Goal: Information Seeking & Learning: Learn about a topic

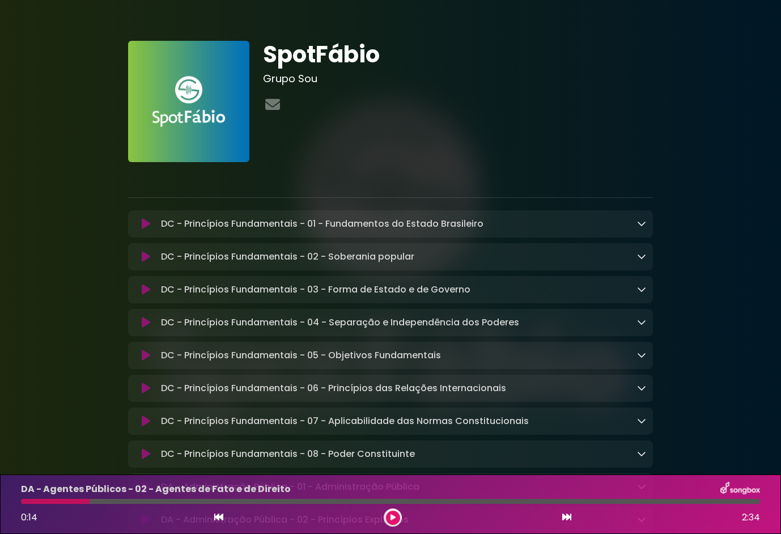
scroll to position [845, 0]
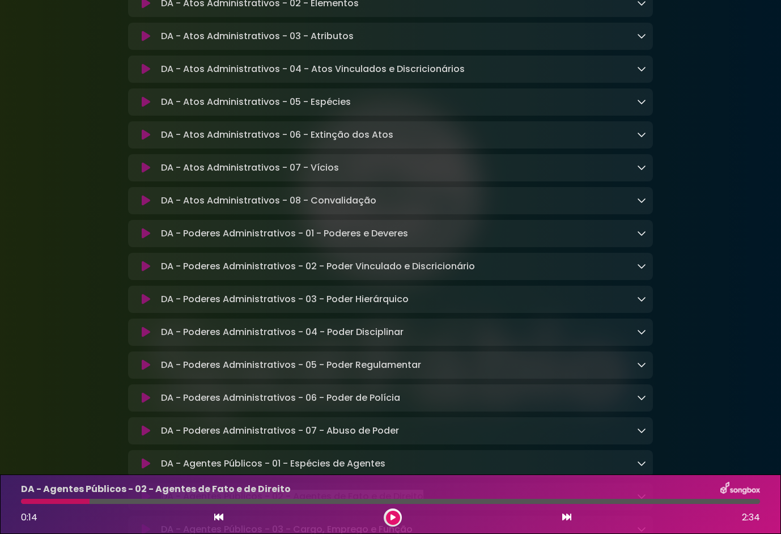
click at [147, 239] on icon at bounding box center [146, 233] width 9 height 11
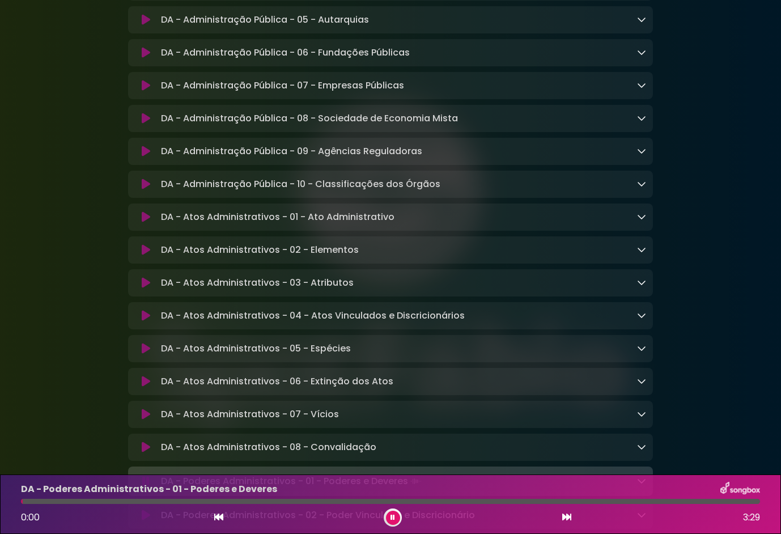
scroll to position [562, 0]
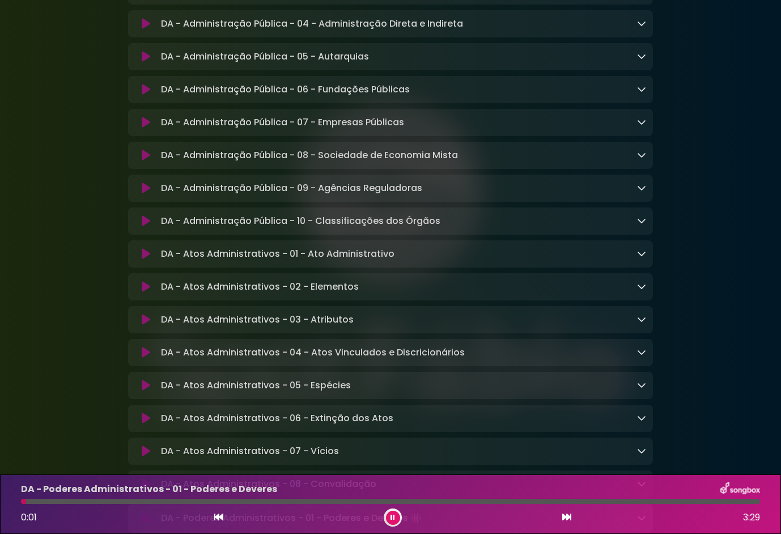
click at [145, 260] on icon at bounding box center [146, 253] width 9 height 11
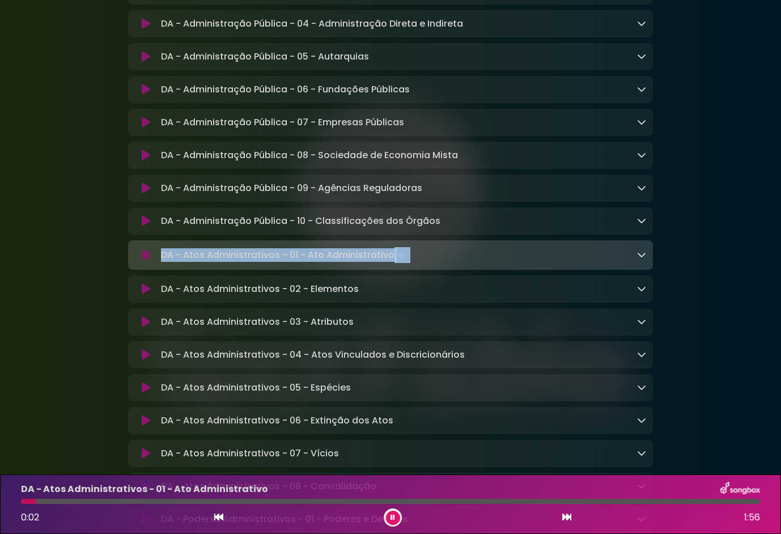
drag, startPoint x: 424, startPoint y: 265, endPoint x: 137, endPoint y: 259, distance: 287.4
click at [135, 260] on div "DA - Atos Administrativos - 01 - Ato Administrativo Loading Track..." at bounding box center [390, 255] width 511 height 16
drag, startPoint x: 137, startPoint y: 259, endPoint x: 240, endPoint y: 262, distance: 103.7
copy div "DA - Atos Administrativos - 01 - Ato Administrativo"
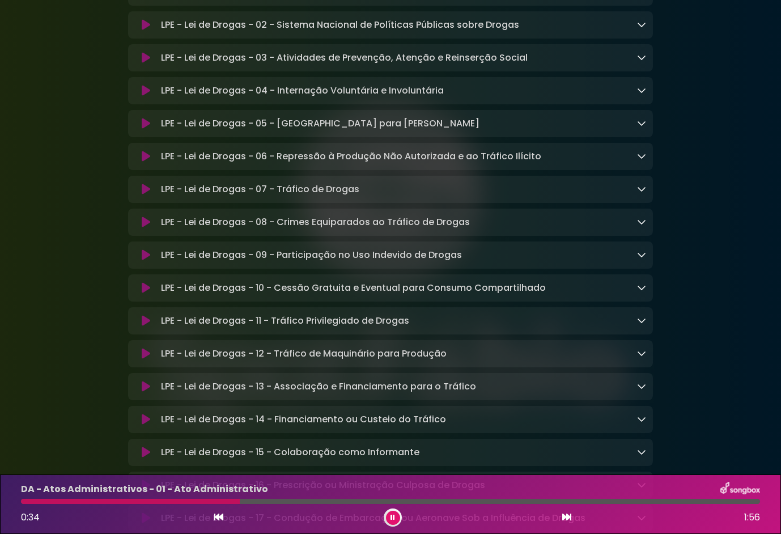
scroll to position [1638, 0]
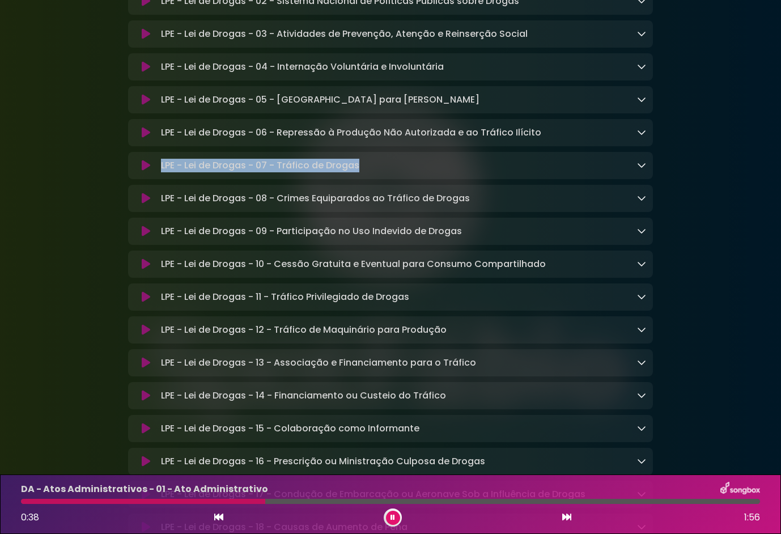
drag, startPoint x: 380, startPoint y: 190, endPoint x: 114, endPoint y: 182, distance: 265.9
copy div "LPE - Lei de Drogas - 07 - Tráfico de Drogas"
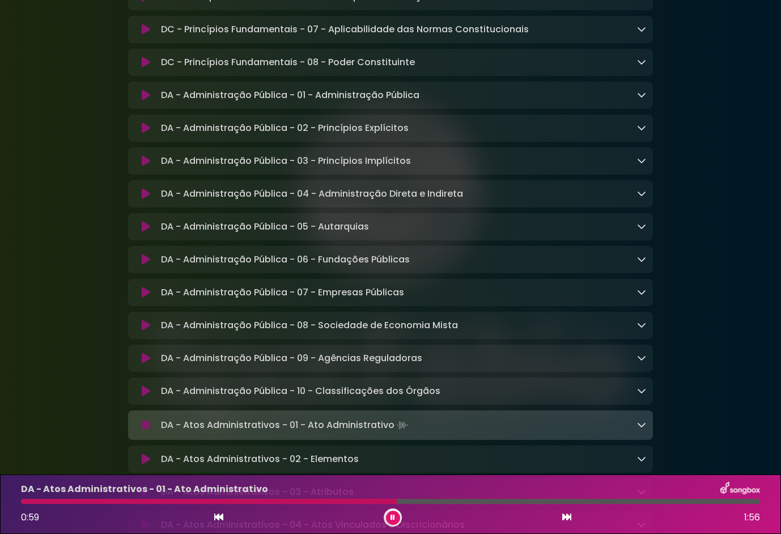
scroll to position [448, 0]
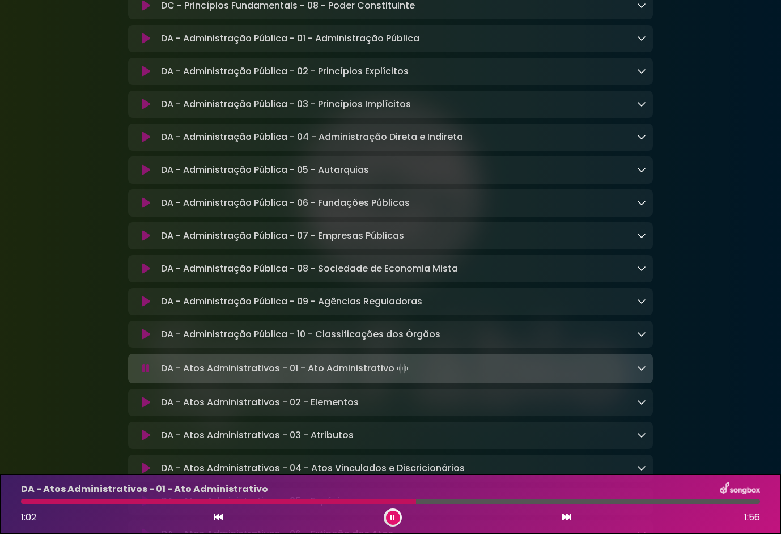
click at [142, 307] on icon at bounding box center [146, 301] width 9 height 11
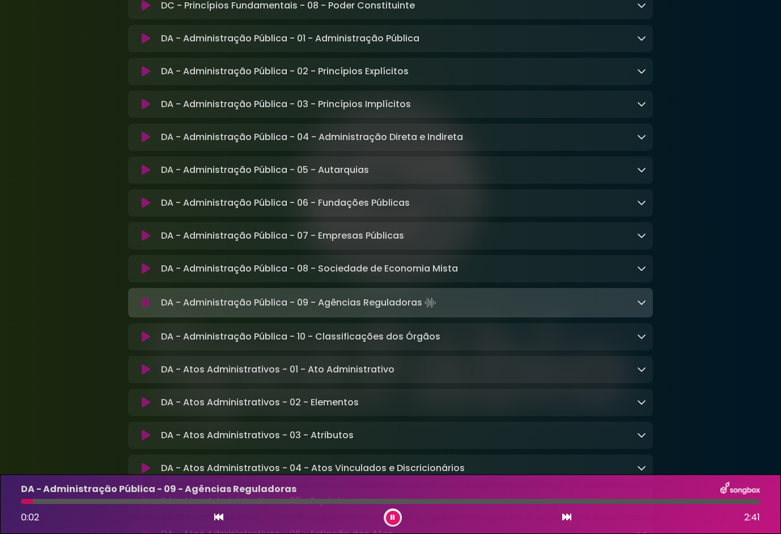
click at [147, 274] on icon at bounding box center [146, 268] width 9 height 11
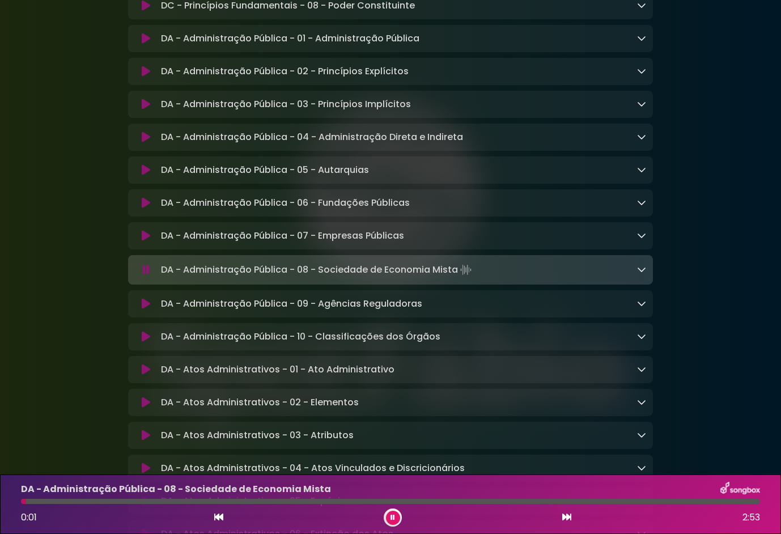
click at [145, 241] on icon at bounding box center [146, 235] width 9 height 11
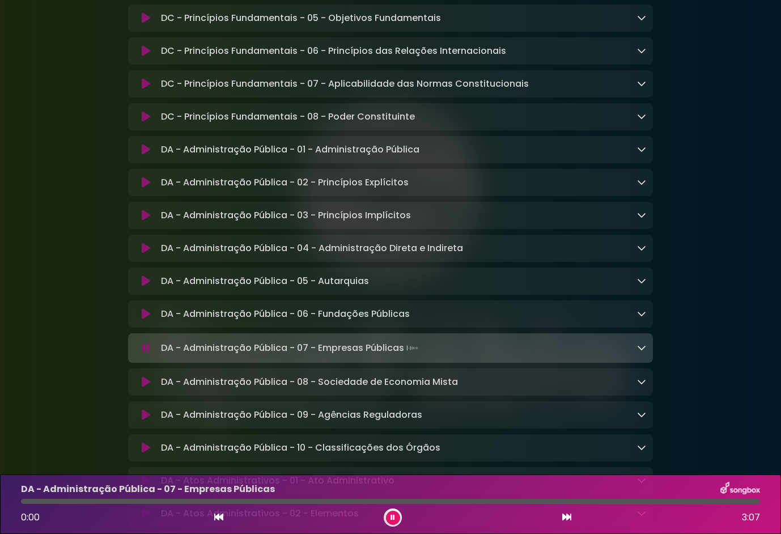
scroll to position [335, 0]
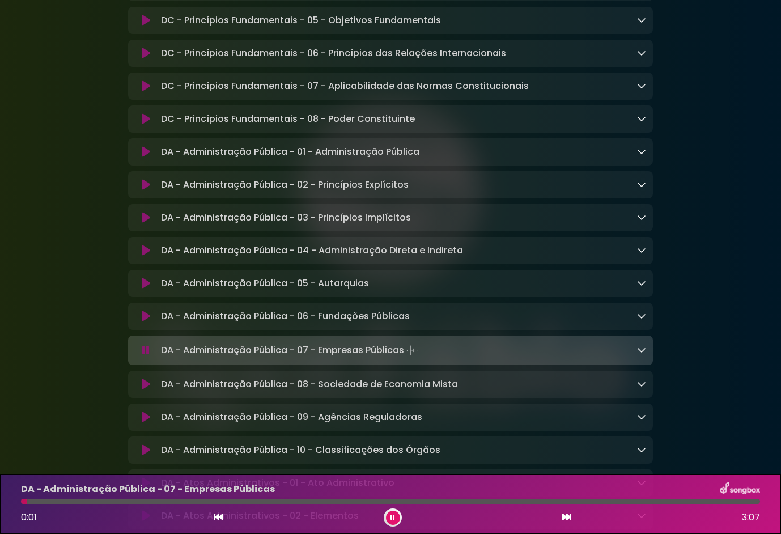
click at [145, 289] on icon at bounding box center [146, 283] width 9 height 11
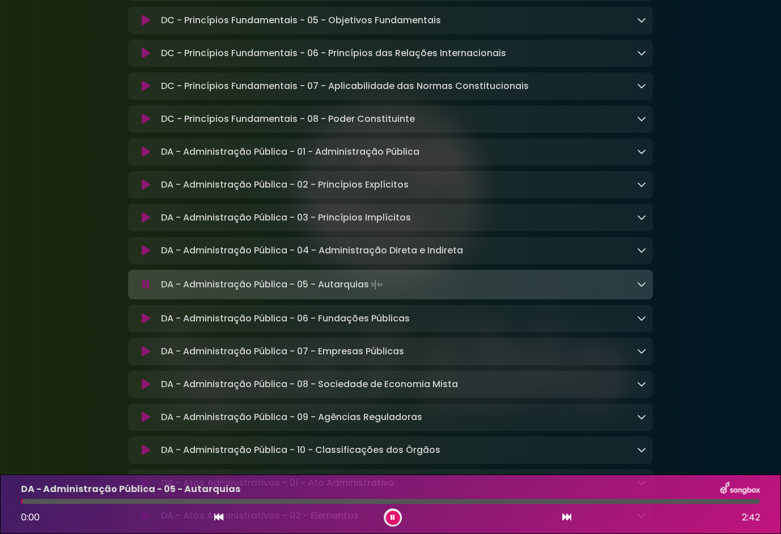
click at [143, 256] on icon at bounding box center [146, 250] width 9 height 11
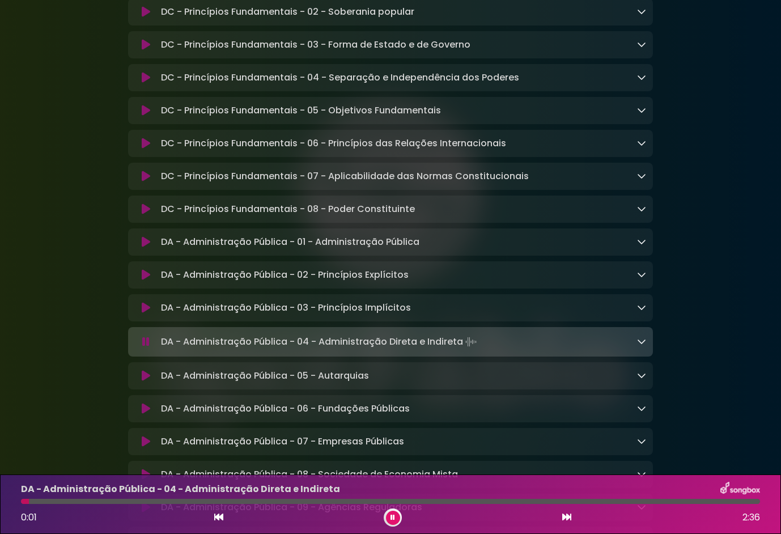
scroll to position [222, 0]
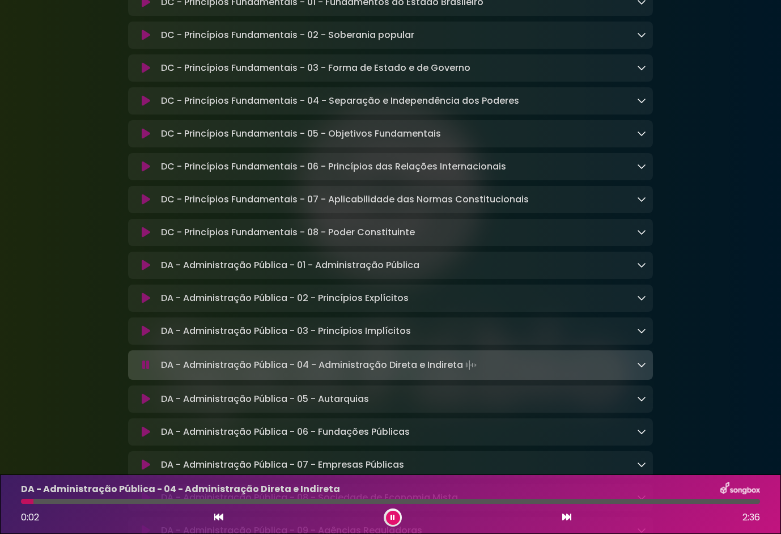
click at [147, 230] on div "DC - Princípios Fundamentais - 08 - Poder Constituinte Loading Track..." at bounding box center [390, 233] width 511 height 14
click at [143, 231] on icon at bounding box center [146, 232] width 9 height 11
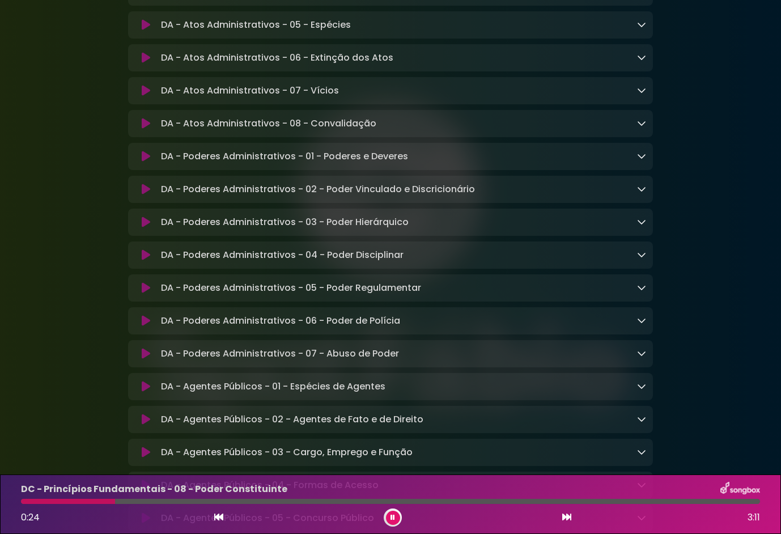
scroll to position [902, 0]
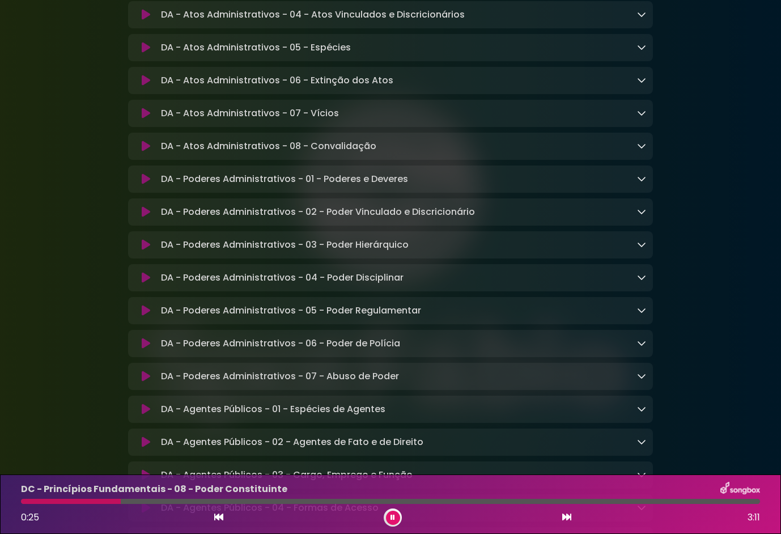
click at [145, 119] on icon at bounding box center [146, 113] width 9 height 11
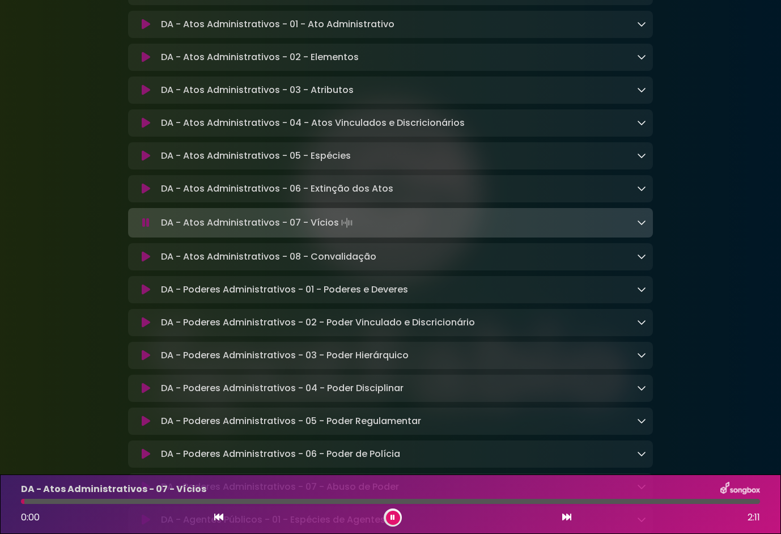
scroll to position [787, 0]
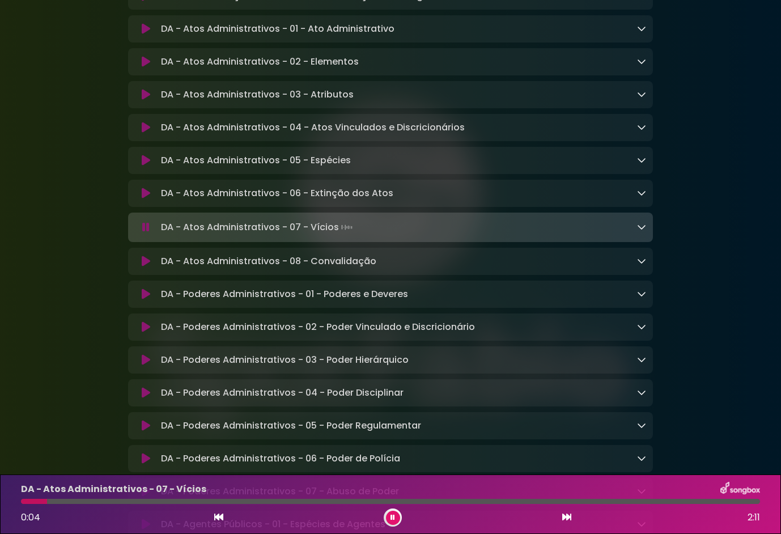
click at [139, 133] on button at bounding box center [146, 127] width 22 height 11
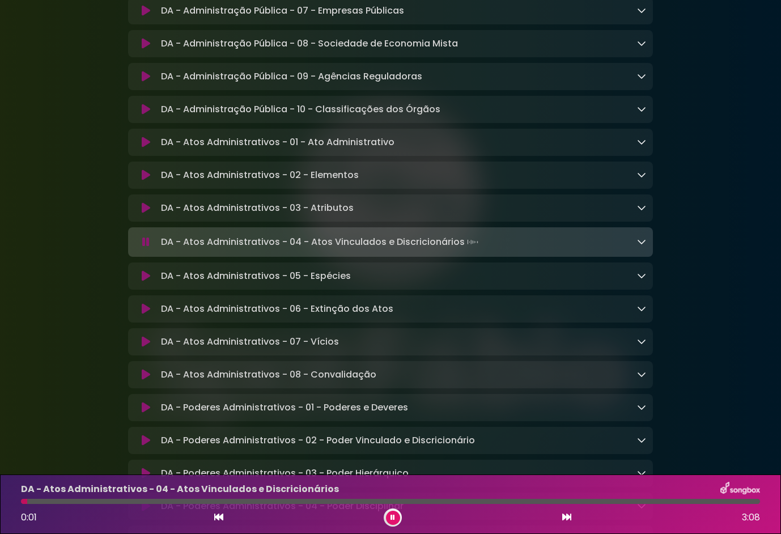
scroll to position [560, 0]
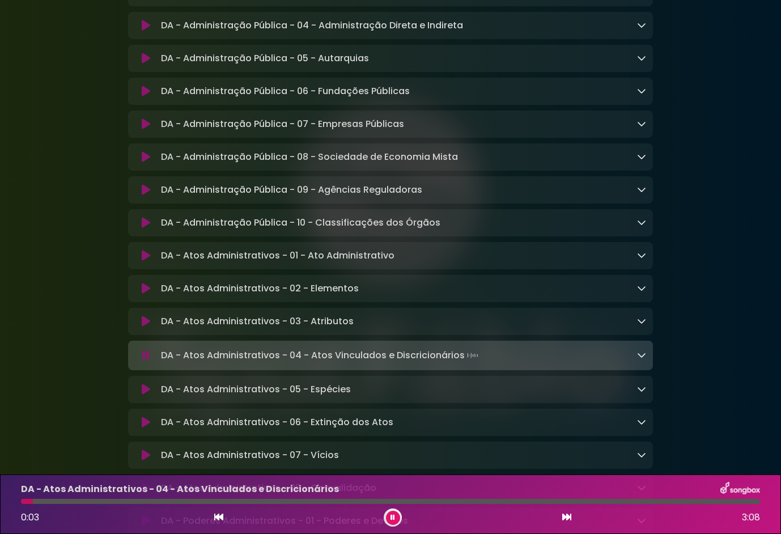
click at [146, 129] on icon at bounding box center [146, 123] width 9 height 11
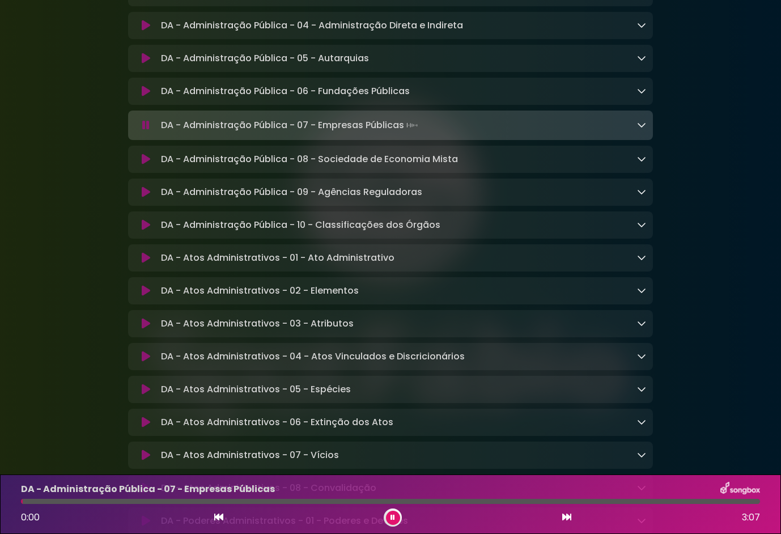
click at [146, 93] on icon at bounding box center [146, 91] width 9 height 11
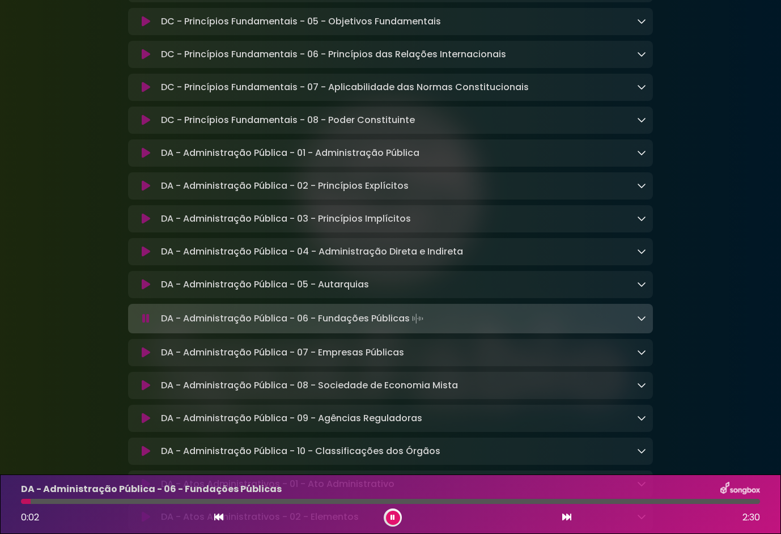
scroll to position [333, 0]
click at [148, 159] on icon at bounding box center [146, 153] width 9 height 11
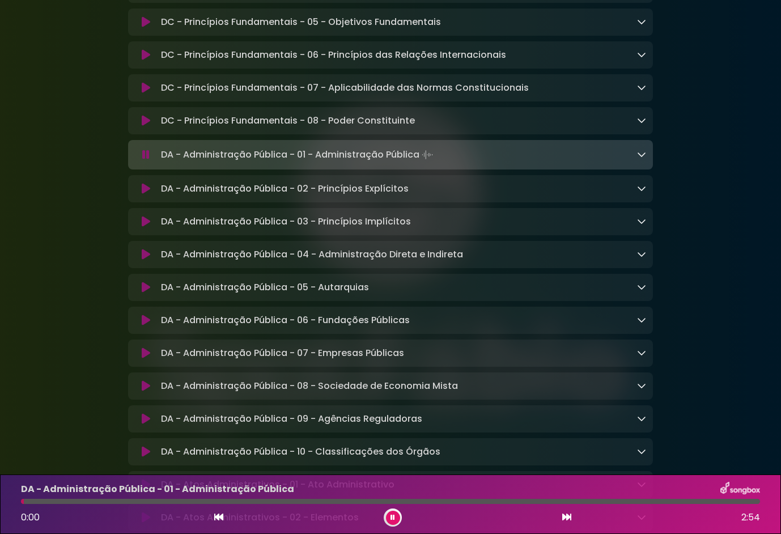
click at [143, 122] on icon at bounding box center [146, 120] width 9 height 11
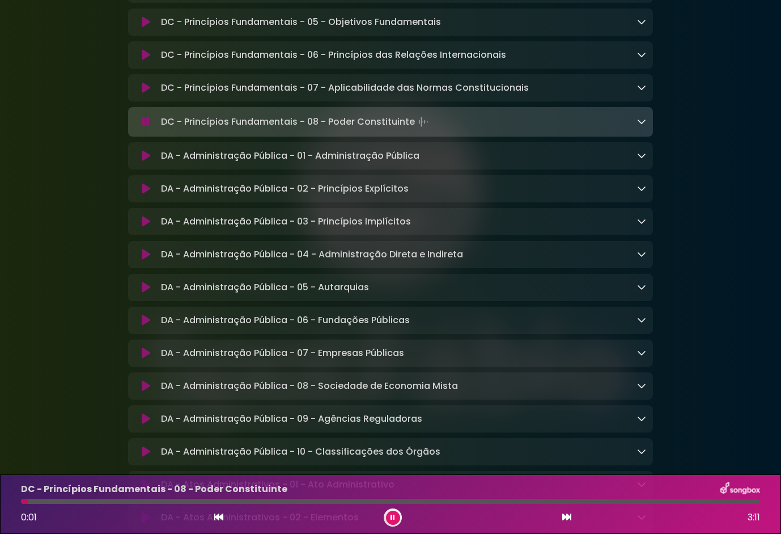
click at [640, 123] on icon at bounding box center [641, 121] width 9 height 9
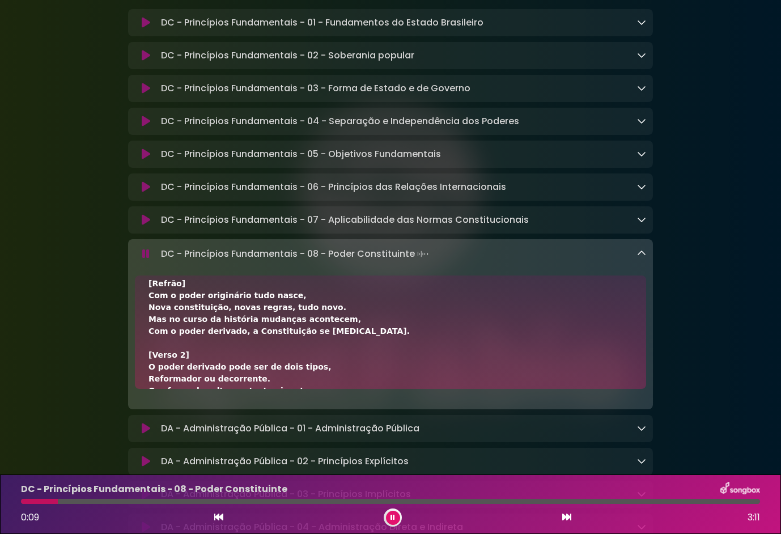
scroll to position [163, 0]
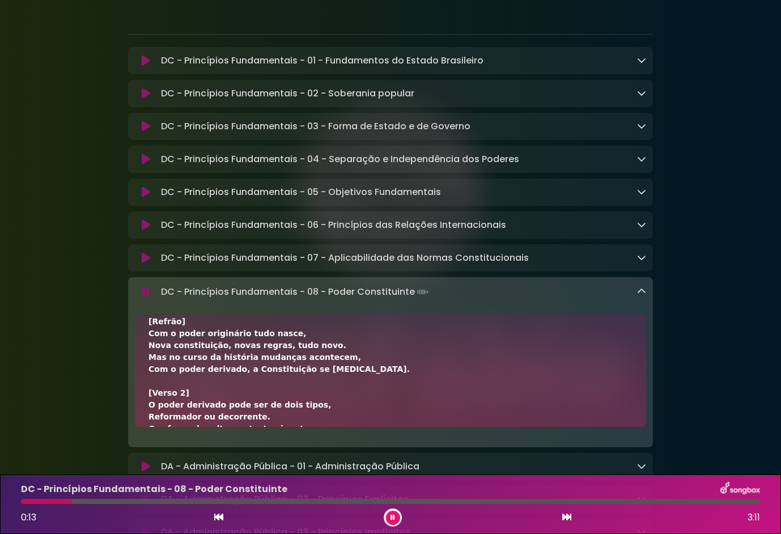
click at [148, 163] on icon at bounding box center [146, 159] width 9 height 11
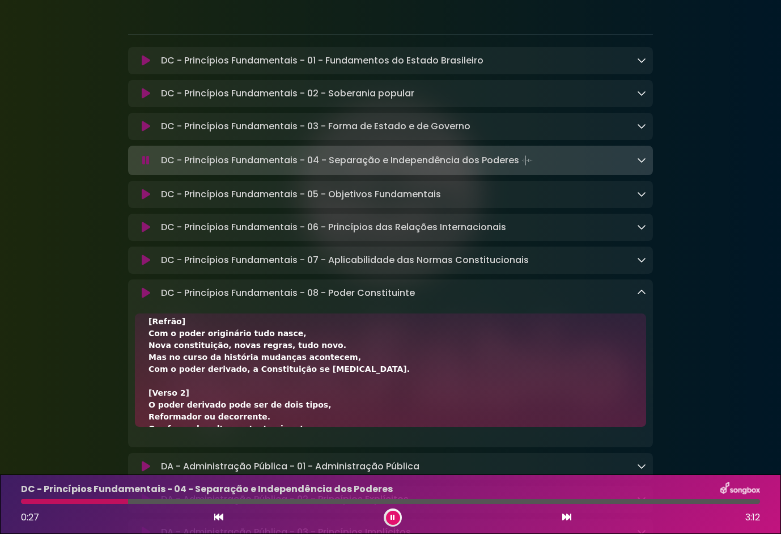
click at [143, 128] on icon at bounding box center [146, 126] width 9 height 11
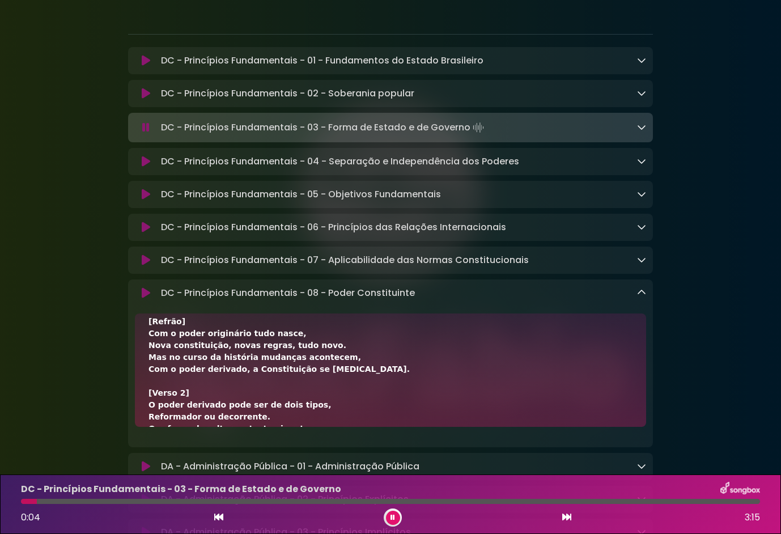
click at [146, 96] on icon at bounding box center [146, 93] width 9 height 11
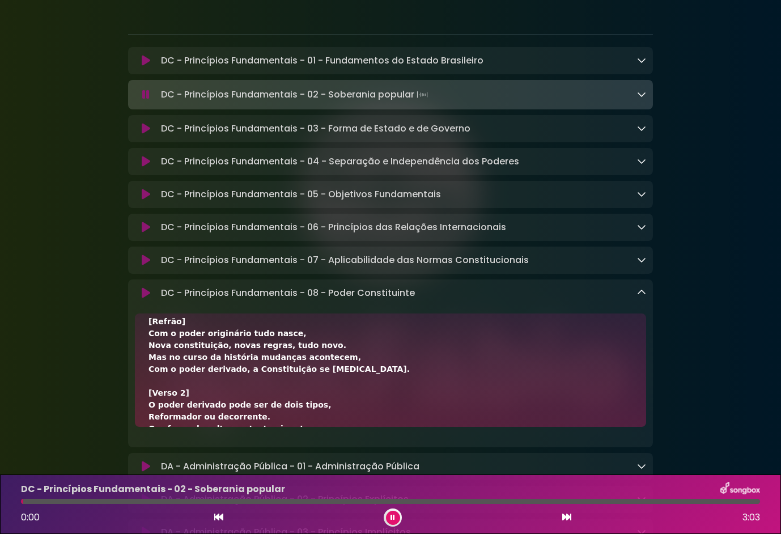
click at [145, 65] on icon at bounding box center [146, 60] width 9 height 11
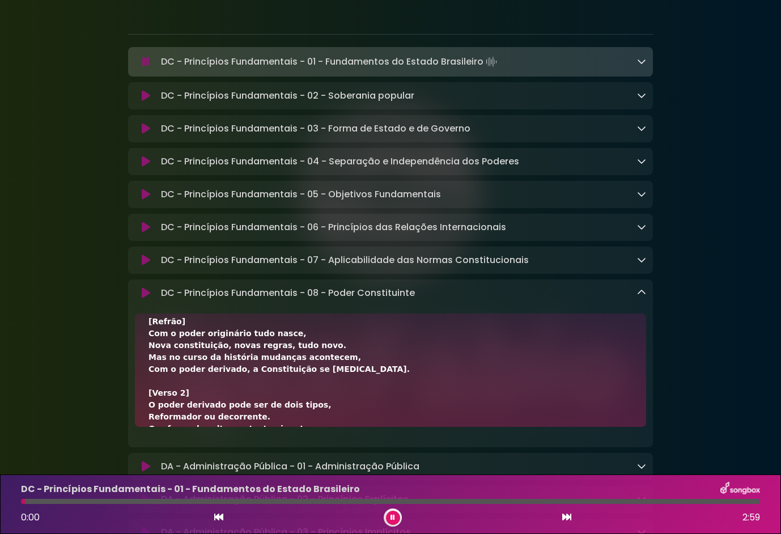
click at [142, 266] on button at bounding box center [146, 259] width 22 height 11
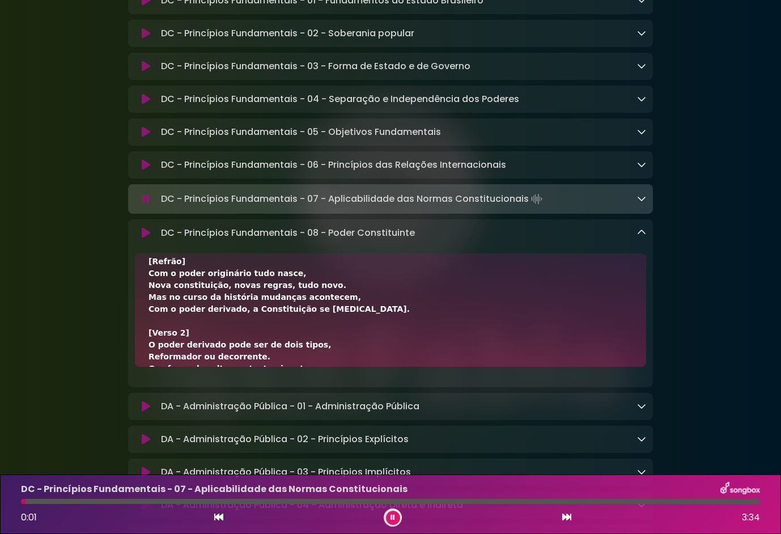
scroll to position [227, 0]
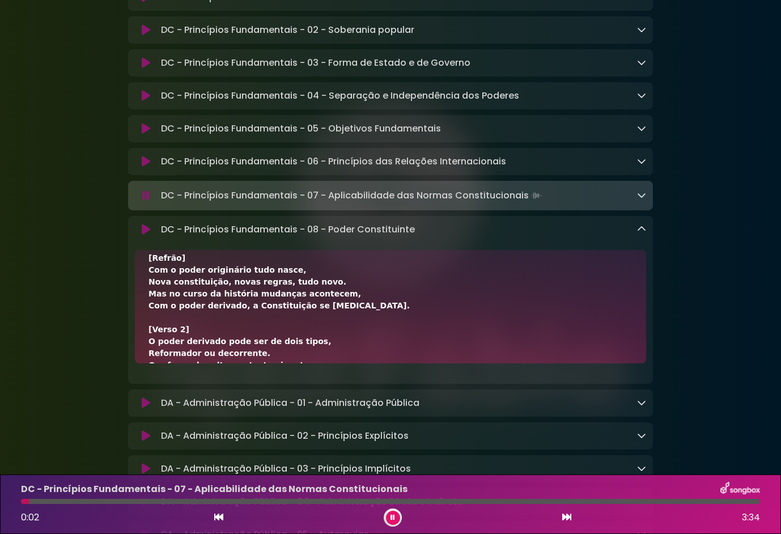
click at [155, 228] on button at bounding box center [146, 229] width 22 height 11
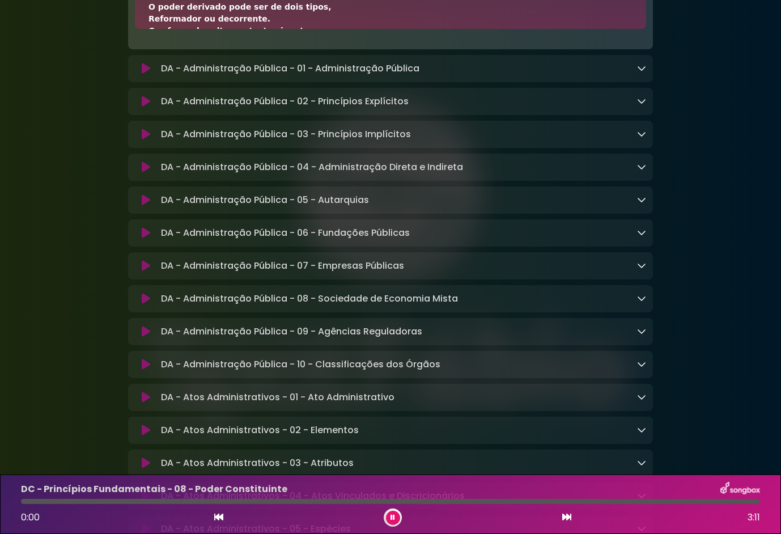
scroll to position [793, 0]
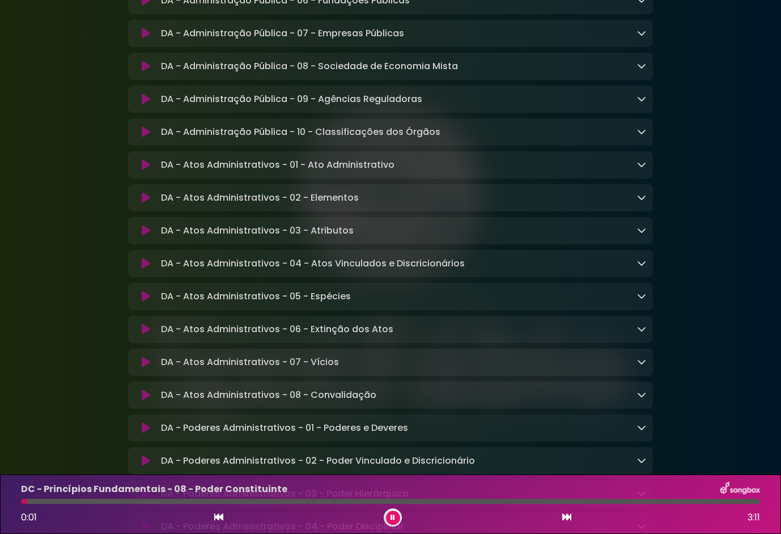
click at [142, 368] on icon at bounding box center [146, 361] width 9 height 11
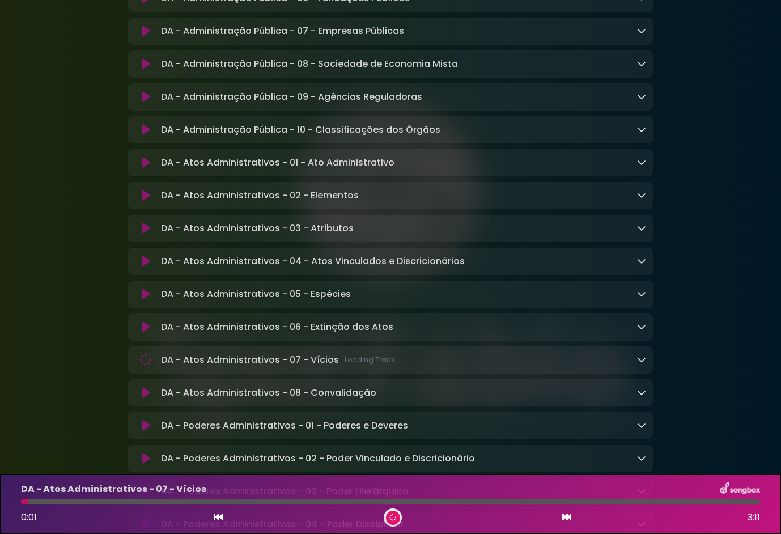
scroll to position [792, 0]
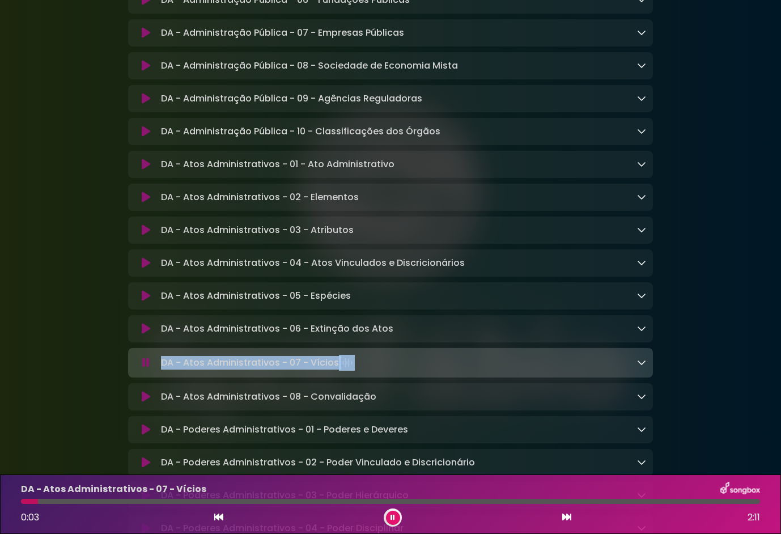
drag, startPoint x: 398, startPoint y: 384, endPoint x: 145, endPoint y: 377, distance: 253.4
click at [145, 371] on div "DA - Atos Administrativos - 07 - Vícios Loading Track..." at bounding box center [390, 363] width 511 height 16
drag, startPoint x: 145, startPoint y: 377, endPoint x: 209, endPoint y: 380, distance: 64.1
drag, startPoint x: 209, startPoint y: 380, endPoint x: 117, endPoint y: 373, distance: 91.5
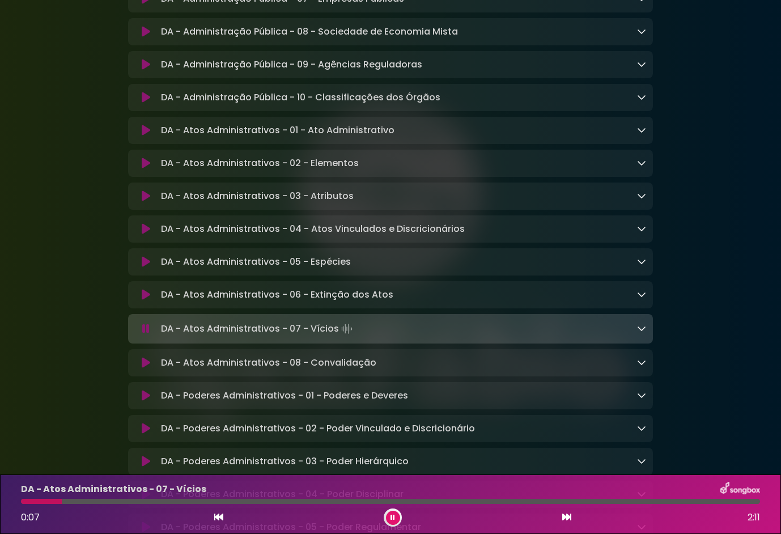
scroll to position [905, 0]
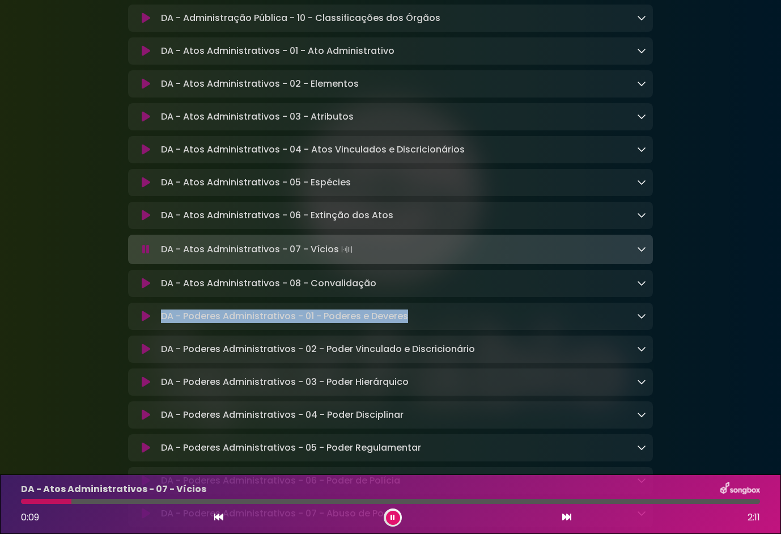
drag, startPoint x: 451, startPoint y: 330, endPoint x: 135, endPoint y: 320, distance: 315.8
click at [135, 320] on div "DA - Poderes Administrativos - 01 - Poderes e Deveres Loading Track..." at bounding box center [390, 316] width 525 height 27
drag, startPoint x: 135, startPoint y: 320, endPoint x: 143, endPoint y: 335, distance: 16.7
click at [143, 322] on icon at bounding box center [146, 316] width 9 height 11
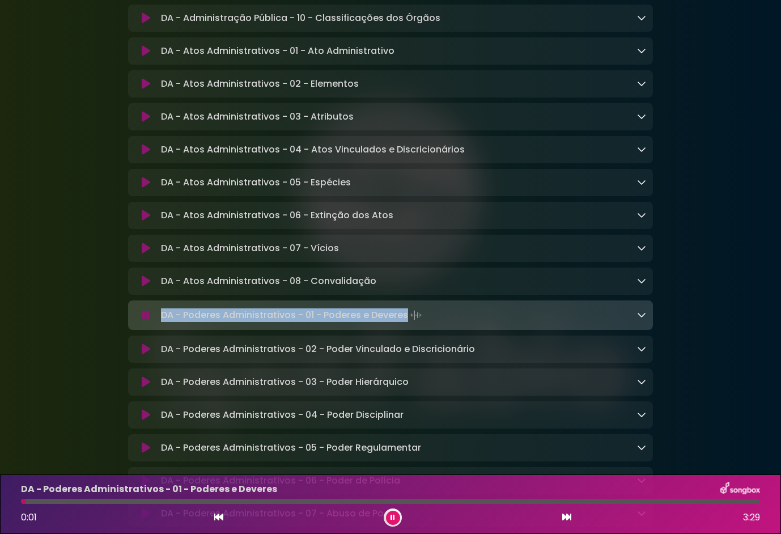
copy div "DA - Poderes Administrativos - 01 - Poderes e Deveres"
click at [135, 355] on button at bounding box center [146, 348] width 22 height 11
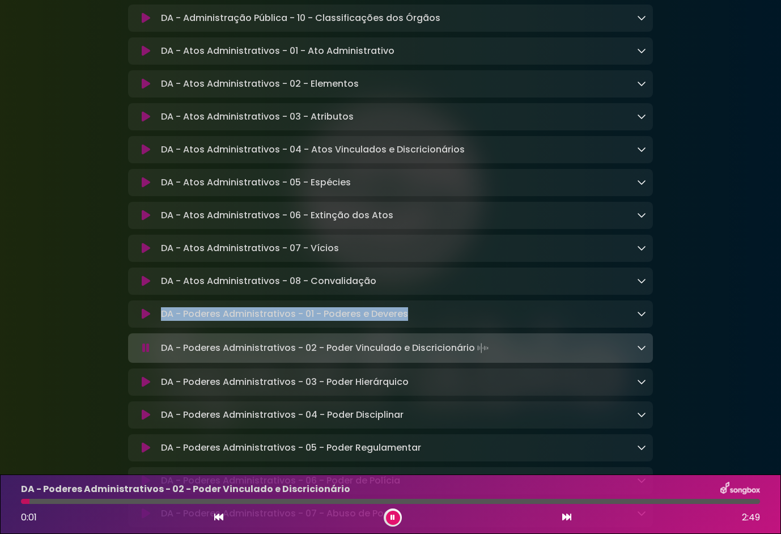
click at [148, 388] on icon at bounding box center [146, 381] width 9 height 11
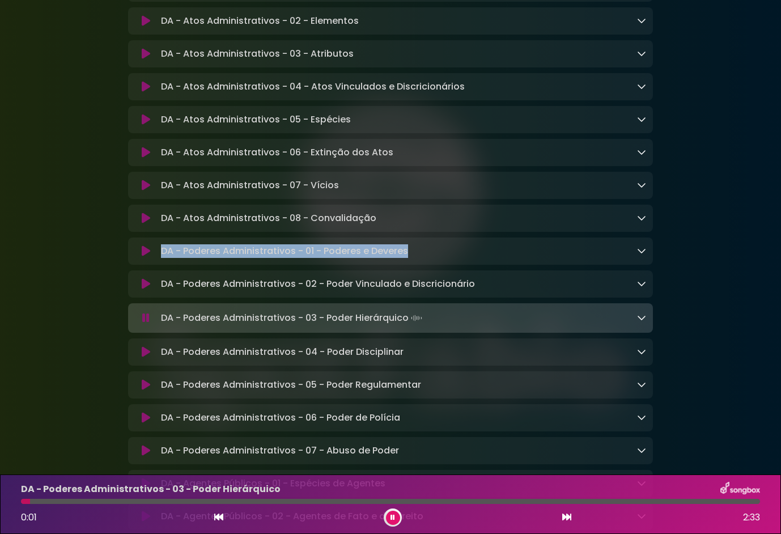
scroll to position [1075, 0]
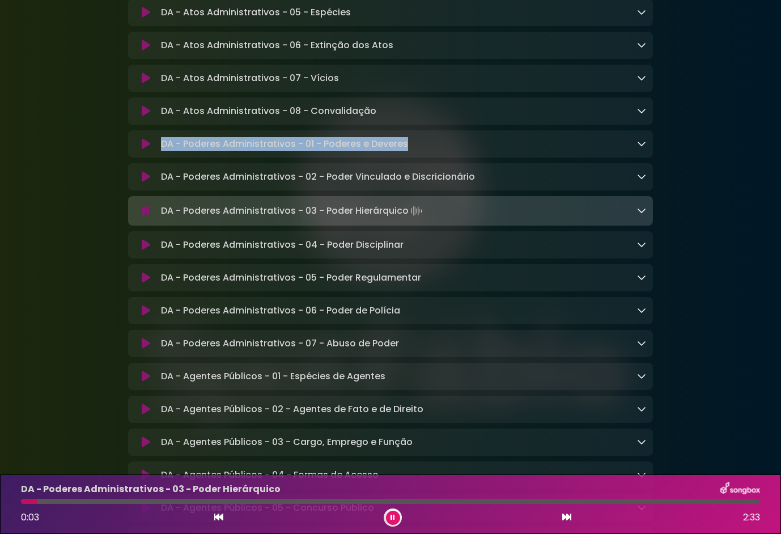
click at [142, 250] on icon at bounding box center [146, 244] width 9 height 11
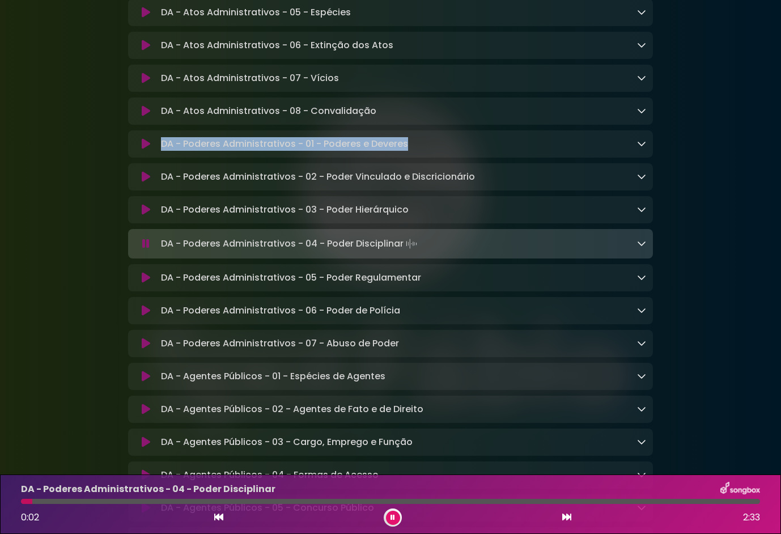
click at [139, 283] on button at bounding box center [146, 277] width 22 height 11
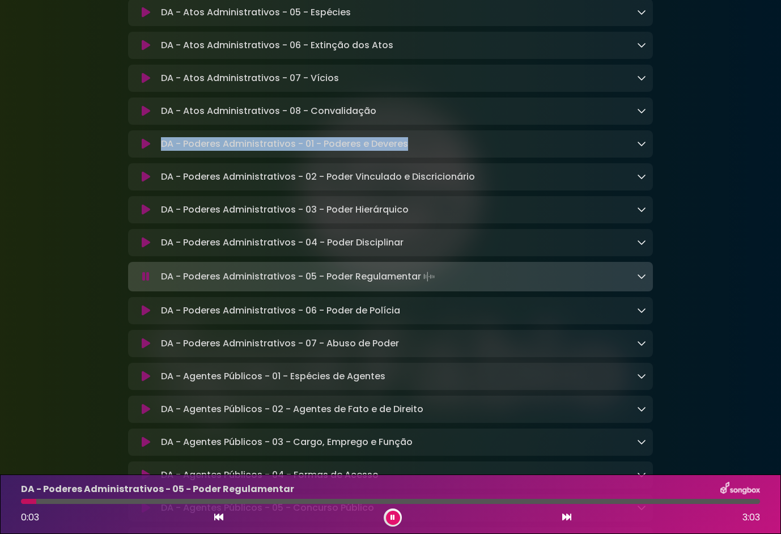
click at [143, 316] on icon at bounding box center [146, 310] width 9 height 11
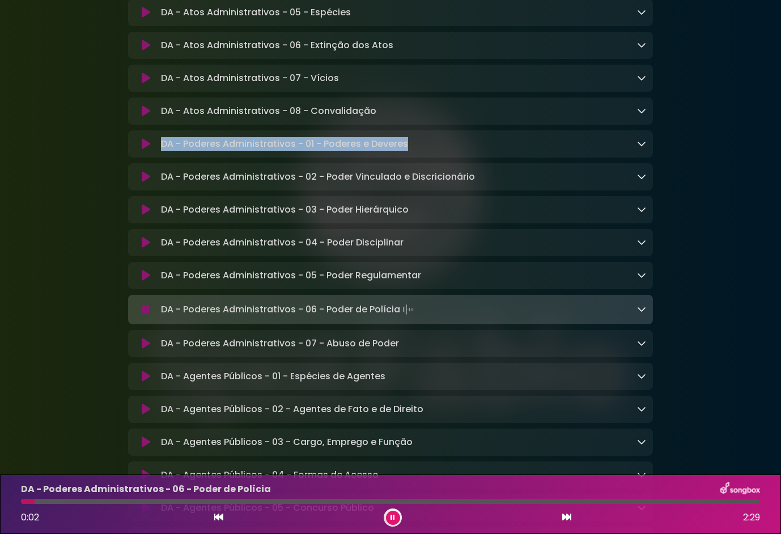
click at [146, 349] on icon at bounding box center [146, 343] width 9 height 11
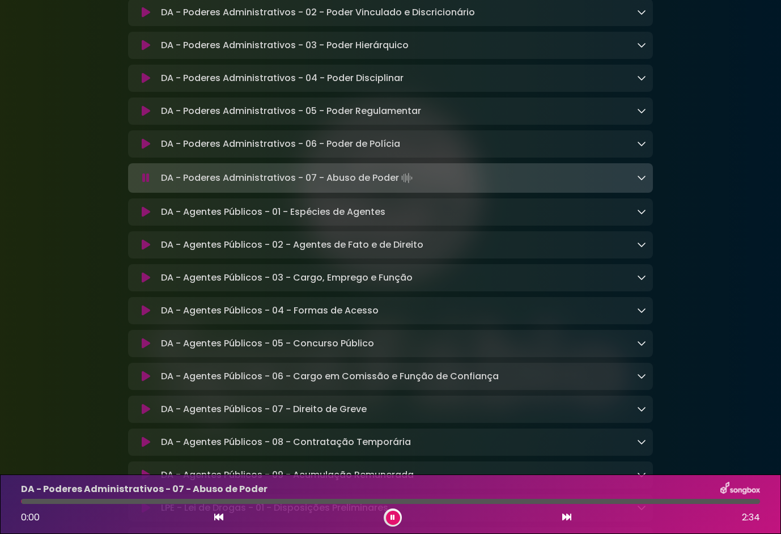
scroll to position [1245, 0]
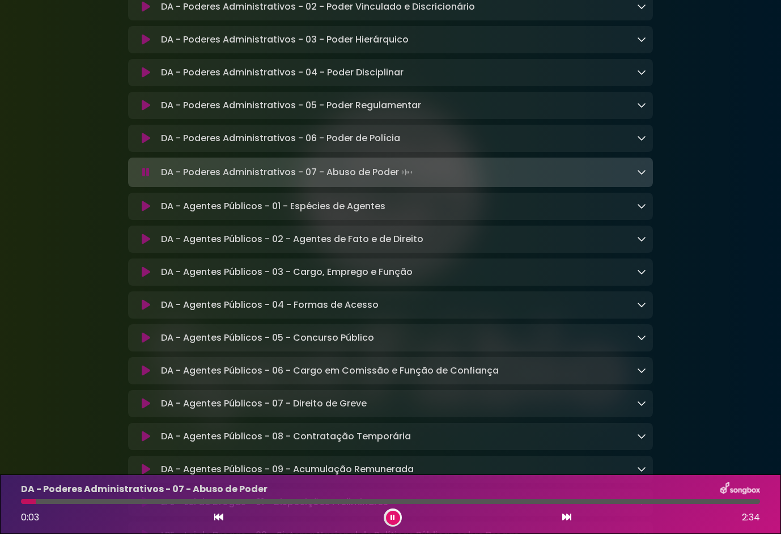
click at [145, 212] on icon at bounding box center [146, 206] width 9 height 11
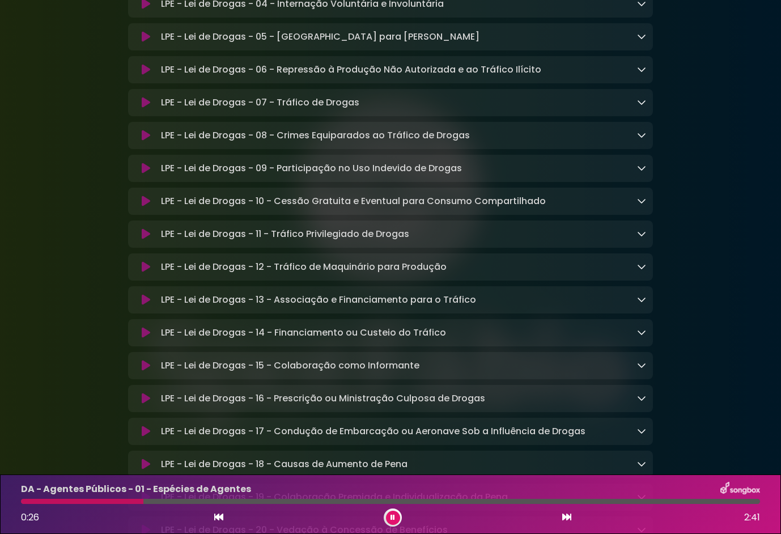
scroll to position [1812, 0]
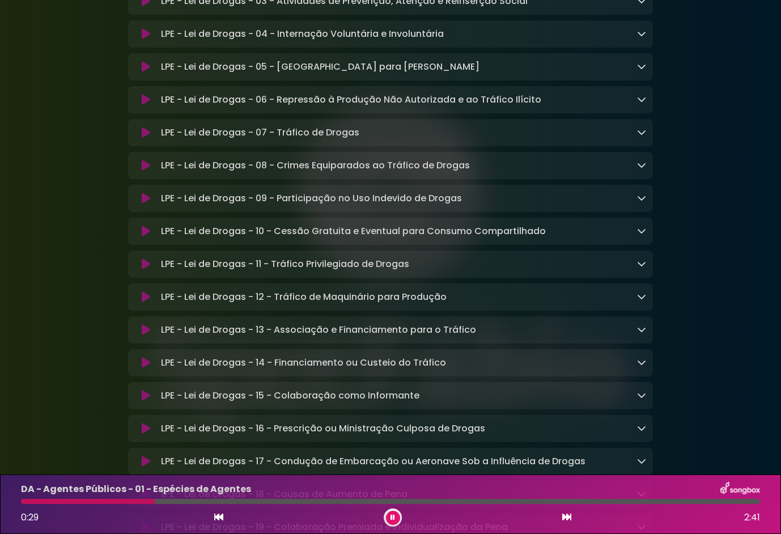
click at [142, 138] on icon at bounding box center [146, 132] width 9 height 11
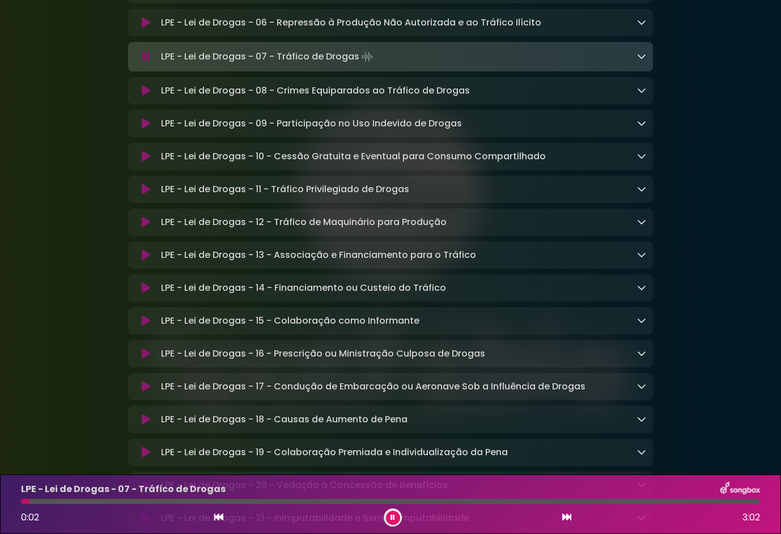
scroll to position [1810, 0]
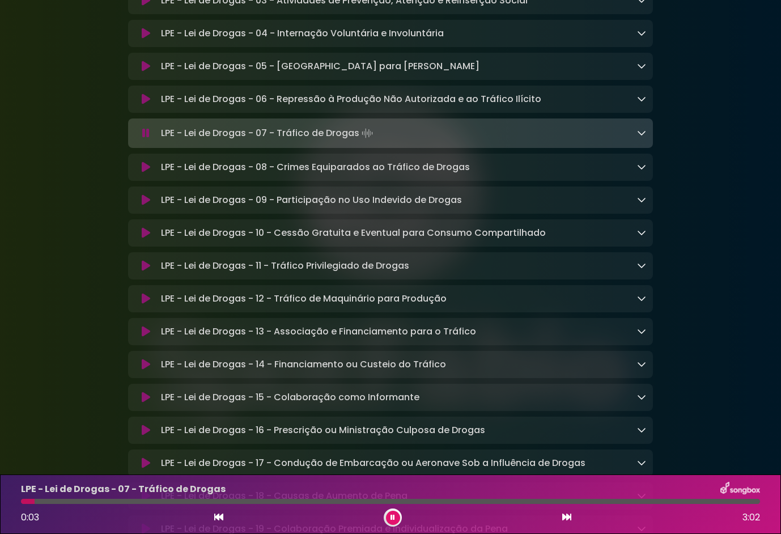
click at [145, 173] on icon at bounding box center [146, 167] width 9 height 11
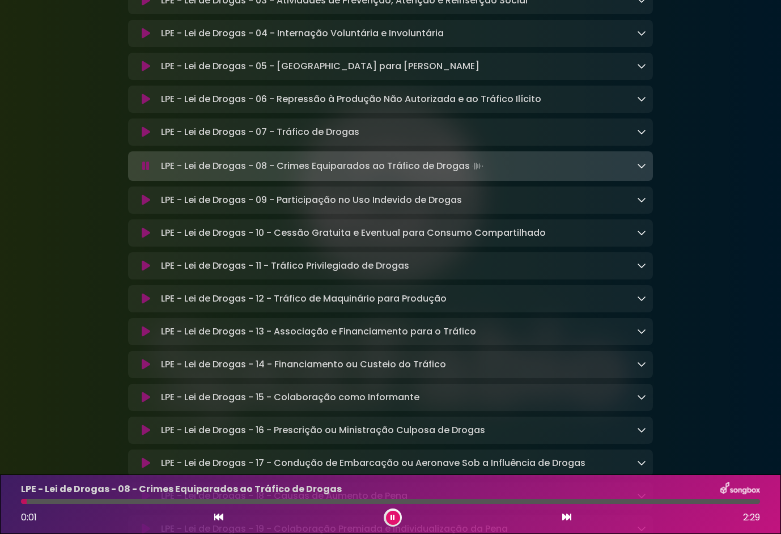
click at [146, 206] on icon at bounding box center [146, 199] width 9 height 11
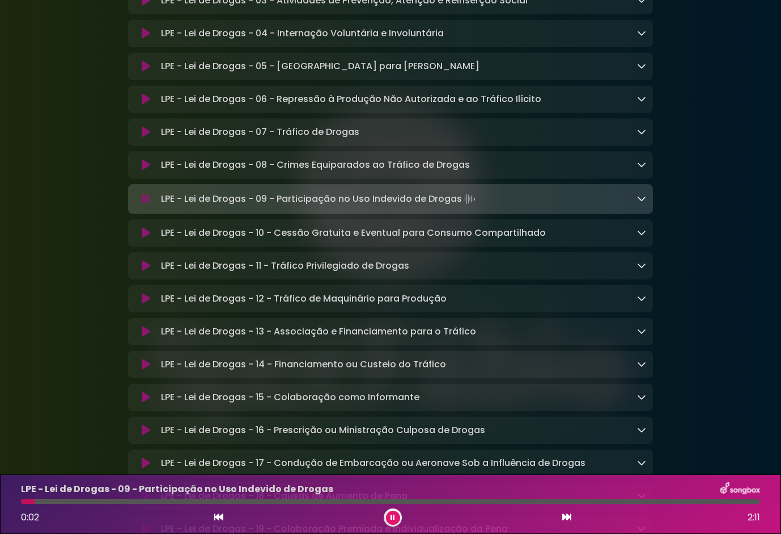
click at [142, 105] on icon at bounding box center [146, 99] width 9 height 11
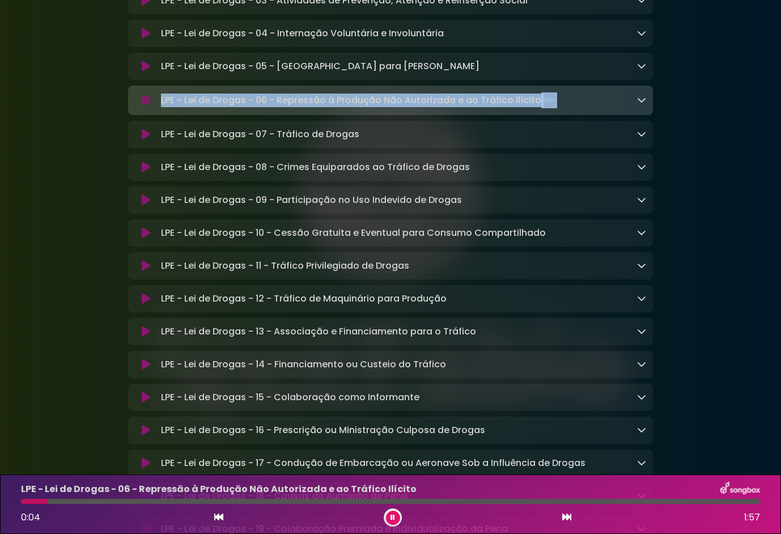
drag, startPoint x: 566, startPoint y: 124, endPoint x: 148, endPoint y: 124, distance: 418.2
click at [148, 108] on div "LPE - Lei de Drogas - 06 - Repressão à Produção Não Autorizada e ao Tráfico Ilí…" at bounding box center [390, 100] width 511 height 16
drag, startPoint x: 148, startPoint y: 124, endPoint x: 184, endPoint y: 131, distance: 37.0
copy div "LPE - Lei de Drogas - 06 - Repressão à Produção Não Autorizada e ao Tráfico Ilí…"
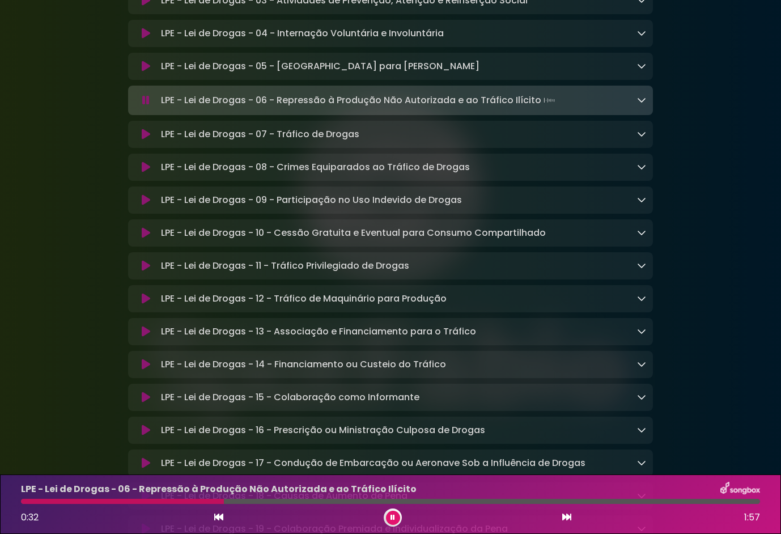
click at [143, 148] on div "LPE - Lei de Drogas - 07 - Tráfico de Drogas Loading Track... Name" at bounding box center [390, 134] width 525 height 27
click at [143, 140] on icon at bounding box center [146, 134] width 9 height 11
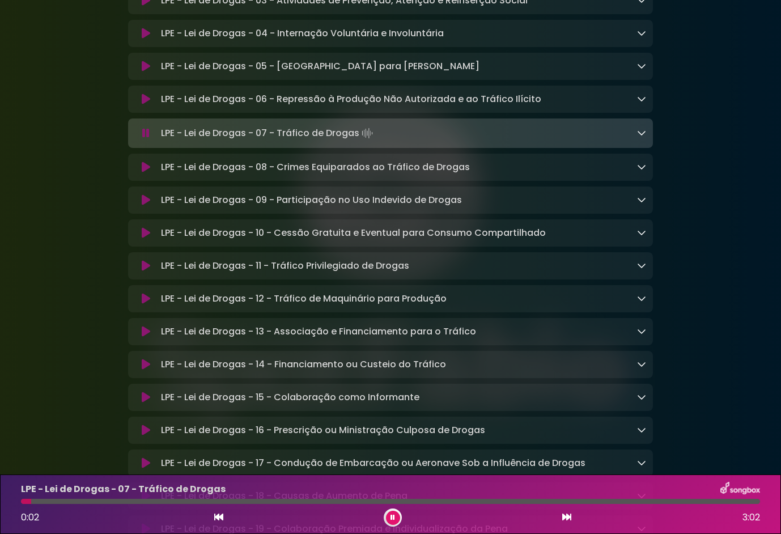
click at [199, 500] on div at bounding box center [390, 501] width 739 height 5
click at [150, 72] on button at bounding box center [146, 66] width 22 height 11
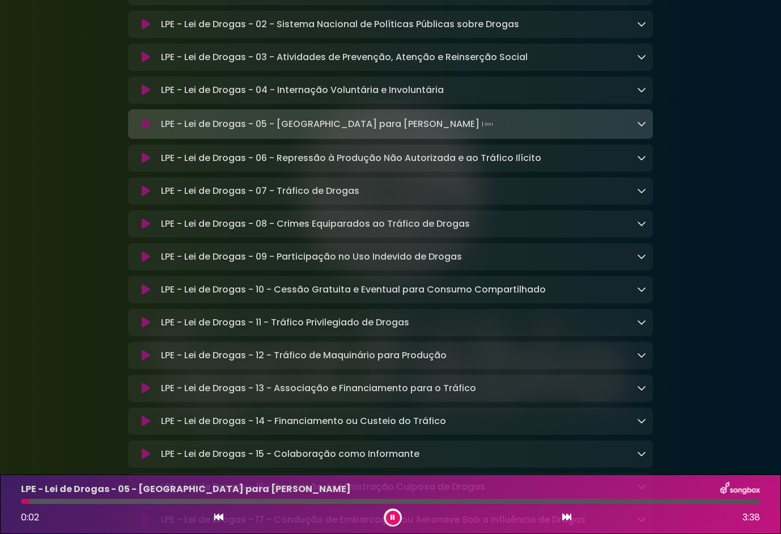
scroll to position [1697, 0]
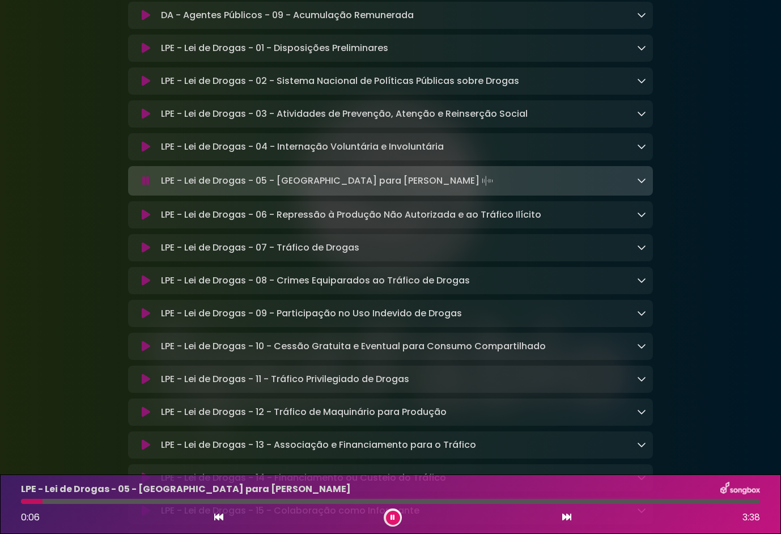
click at [145, 152] on icon at bounding box center [146, 146] width 9 height 11
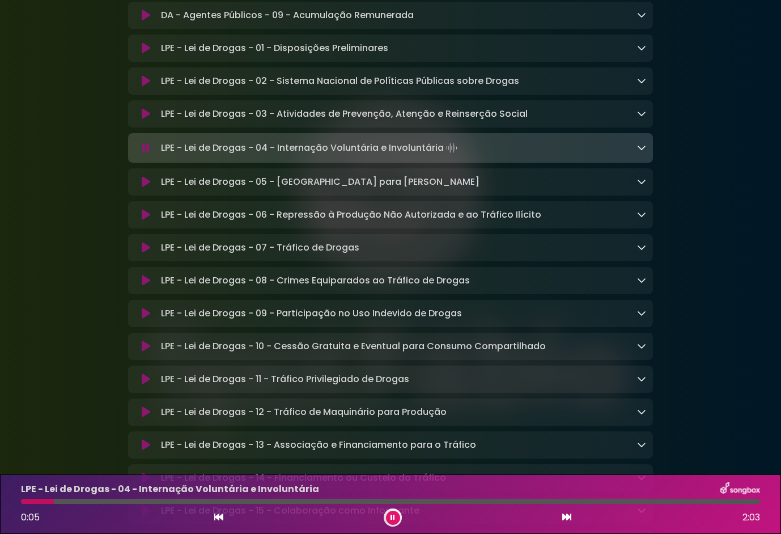
click at [145, 120] on icon at bounding box center [146, 113] width 9 height 11
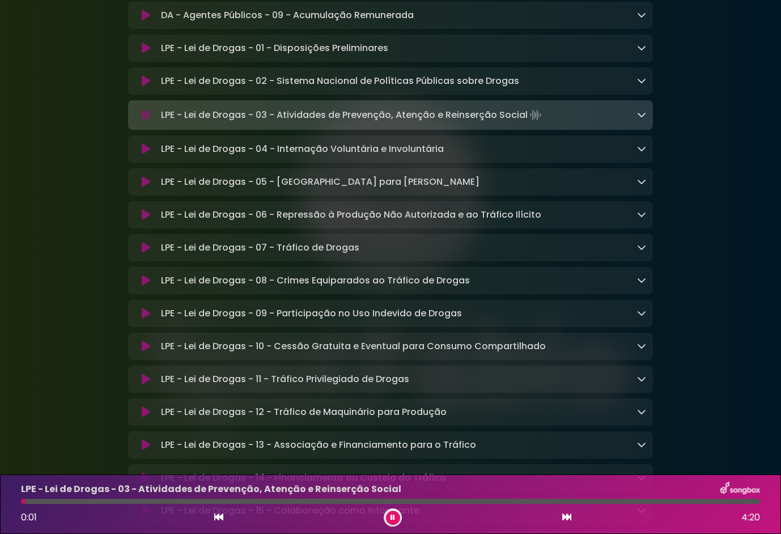
click at [149, 87] on icon at bounding box center [146, 80] width 9 height 11
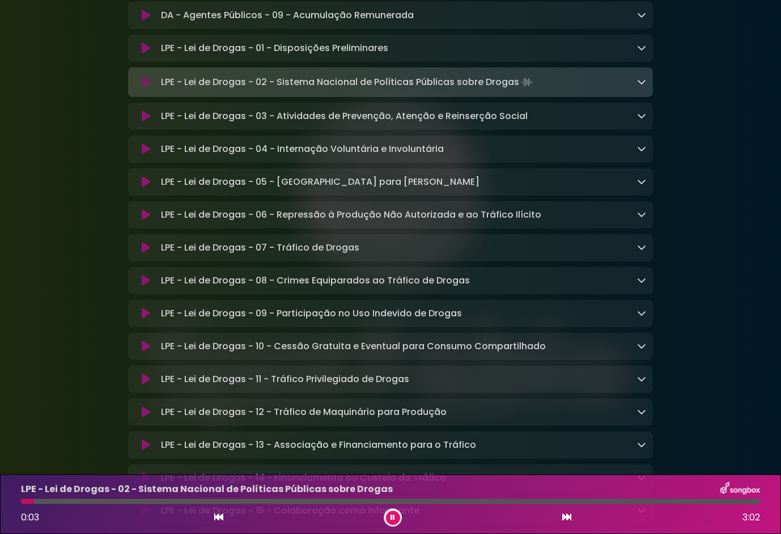
click at [144, 54] on icon at bounding box center [146, 48] width 9 height 11
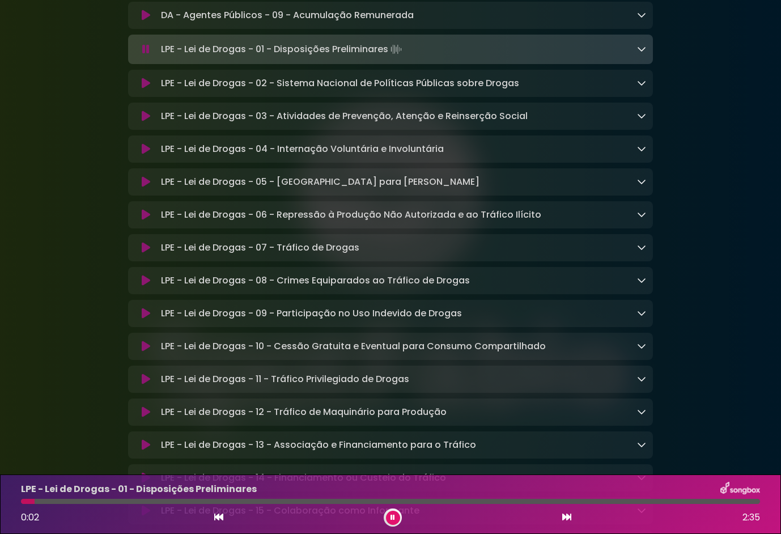
click at [168, 500] on div at bounding box center [390, 501] width 739 height 5
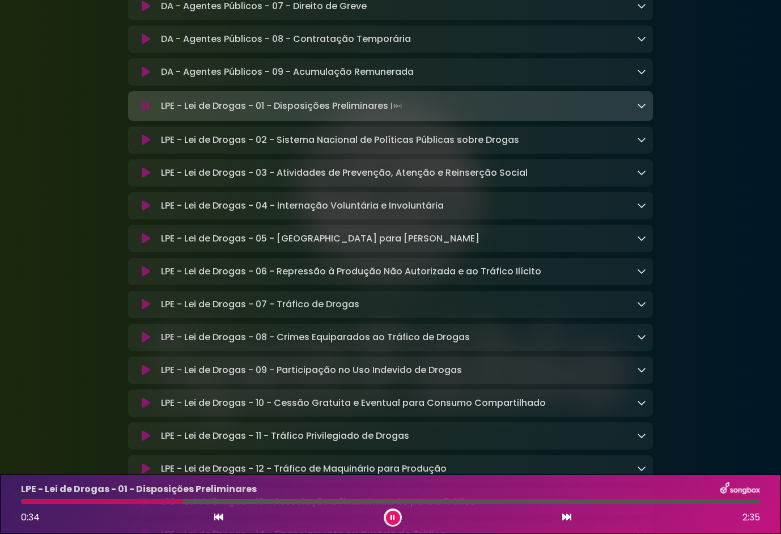
scroll to position [1583, 0]
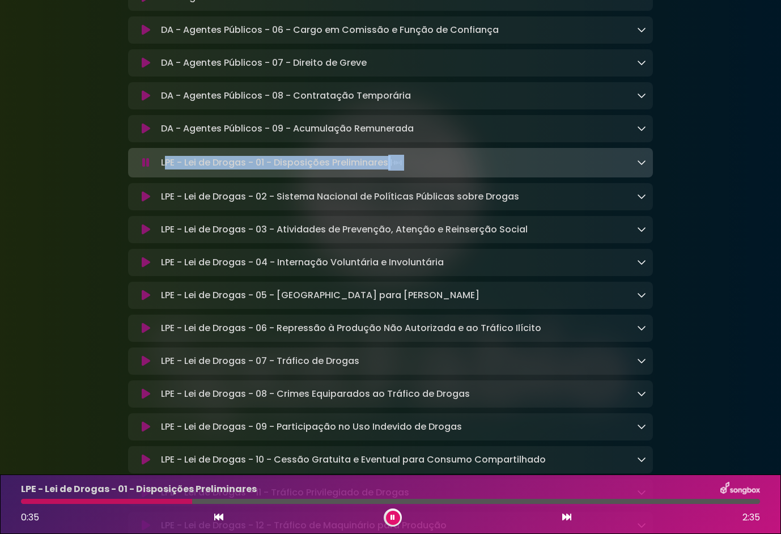
drag, startPoint x: 434, startPoint y: 181, endPoint x: 143, endPoint y: 192, distance: 291.5
click at [144, 171] on div "LPE - Lei de Drogas - 01 - Disposições Preliminares Loading Track..." at bounding box center [390, 163] width 511 height 16
drag, startPoint x: 143, startPoint y: 192, endPoint x: 260, endPoint y: 188, distance: 117.4
copy div "LPE - Lei de Drogas - 01 - Disposições Preliminares"
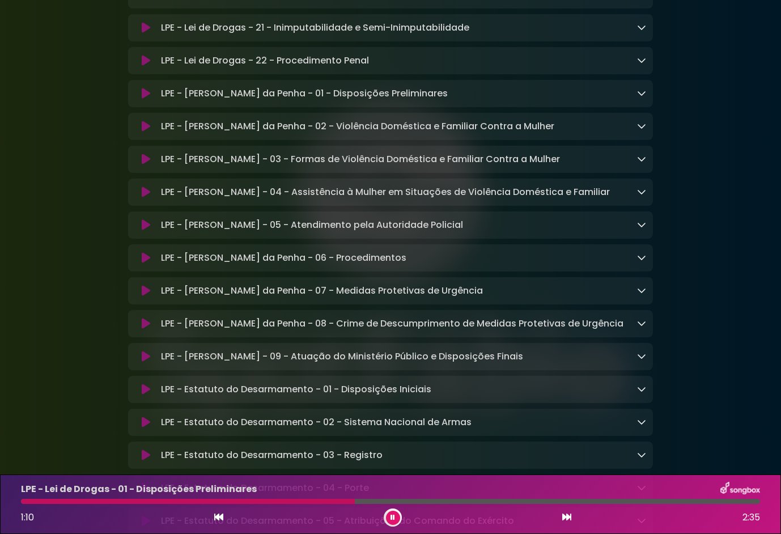
scroll to position [2660, 0]
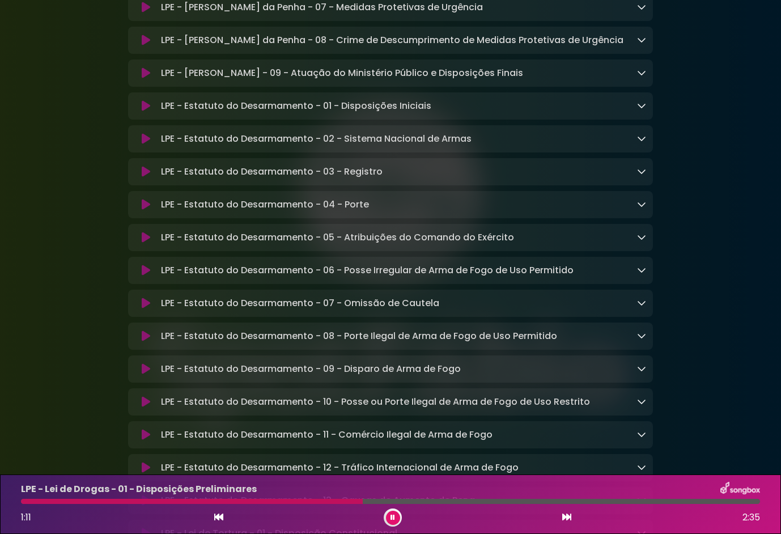
click at [146, 243] on icon at bounding box center [146, 237] width 9 height 11
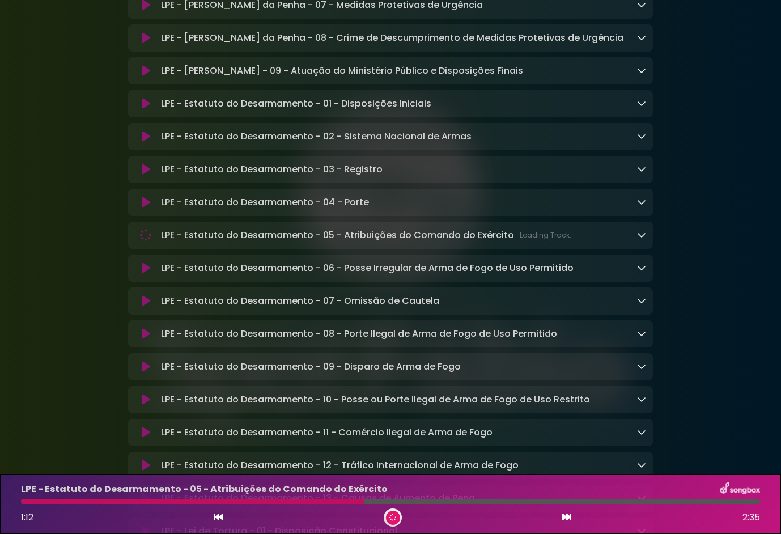
scroll to position [2659, 0]
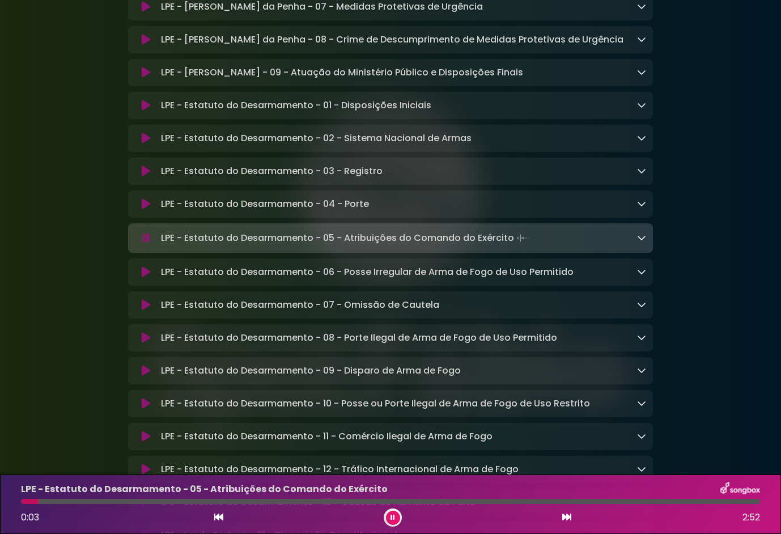
click at [145, 210] on icon at bounding box center [146, 203] width 9 height 11
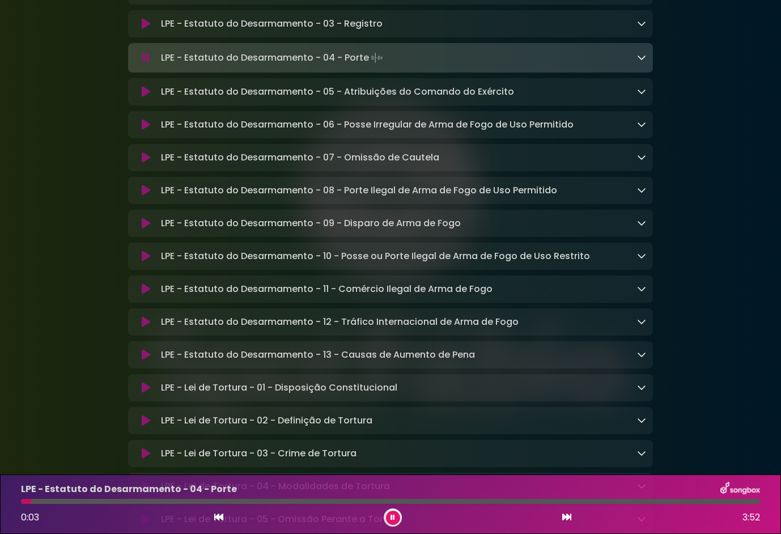
scroll to position [2829, 0]
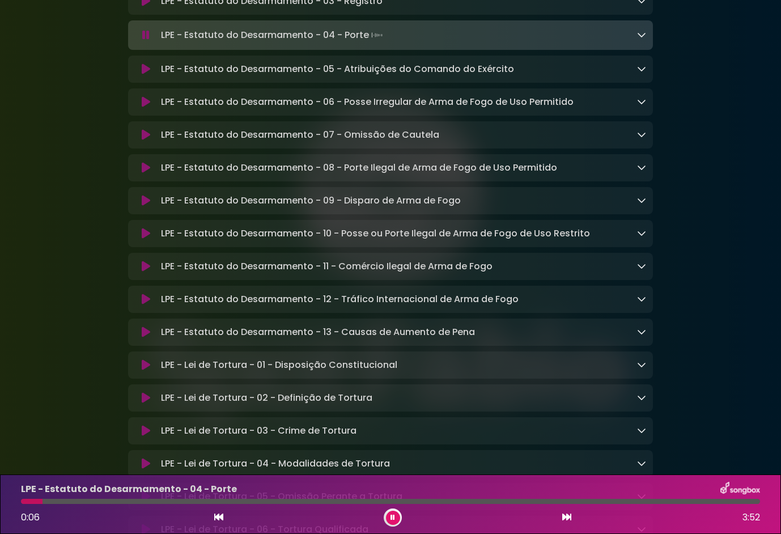
click at [143, 338] on icon at bounding box center [146, 331] width 9 height 11
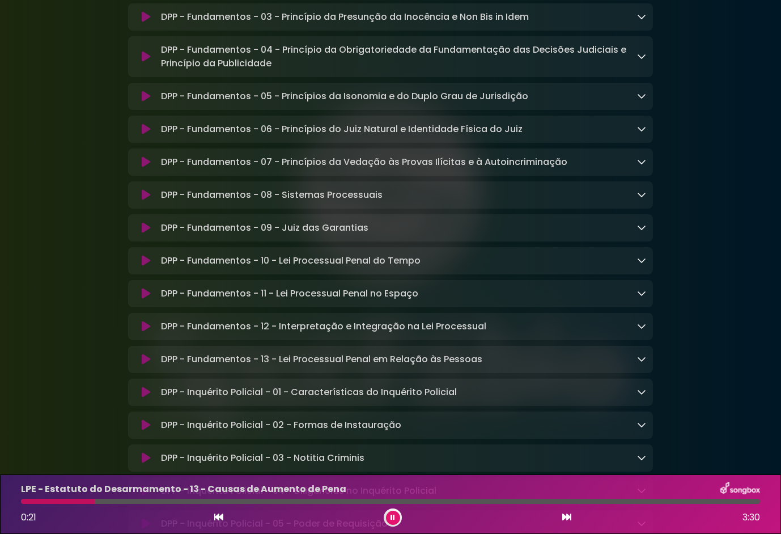
scroll to position [3792, 0]
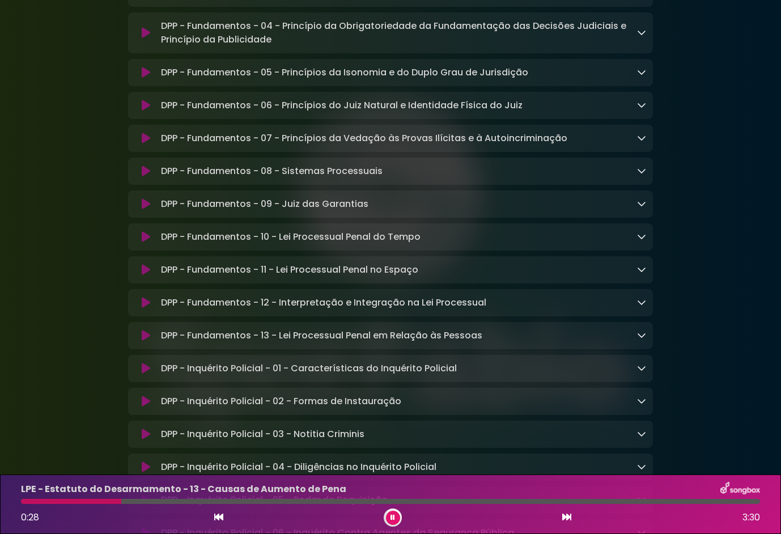
click at [142, 243] on icon at bounding box center [146, 236] width 9 height 11
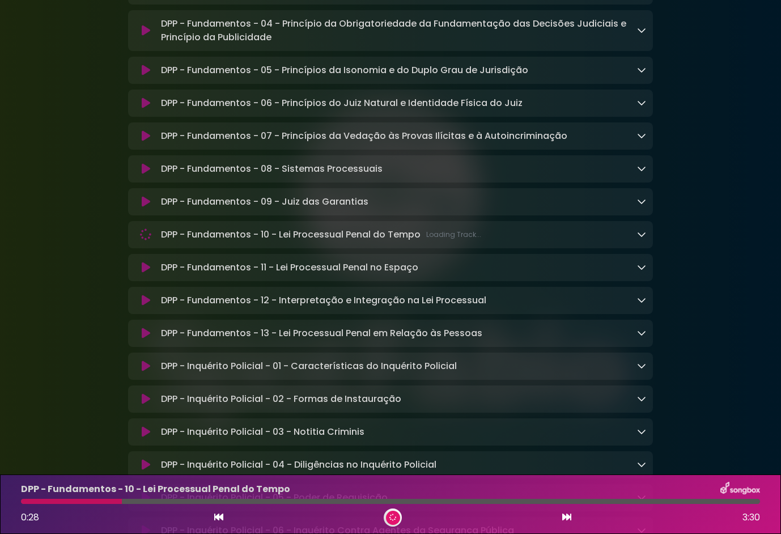
scroll to position [3790, 0]
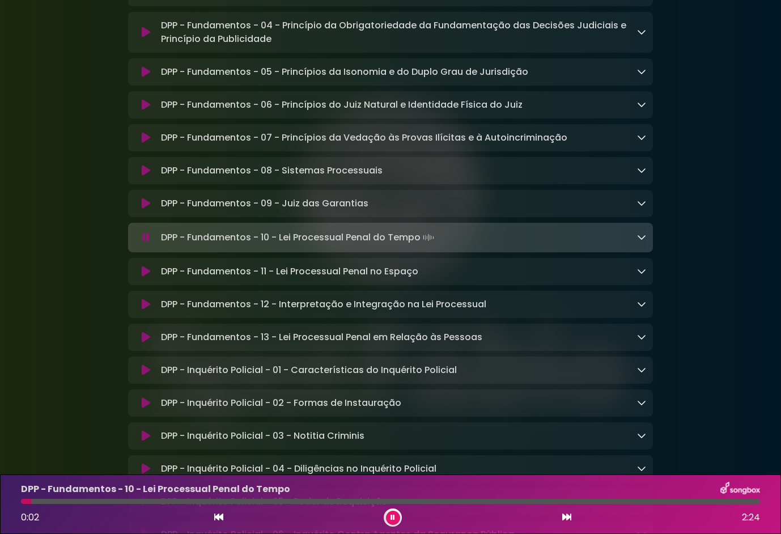
click at [143, 277] on icon at bounding box center [146, 271] width 9 height 11
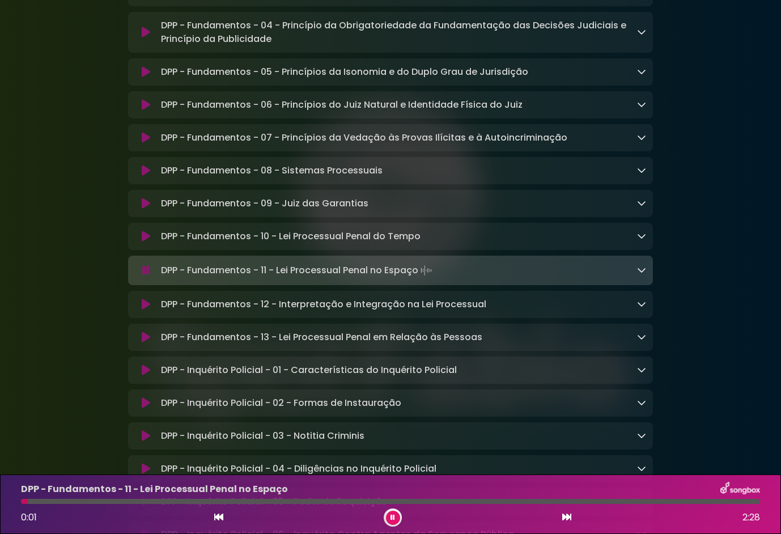
click at [145, 243] on icon at bounding box center [146, 237] width 14 height 14
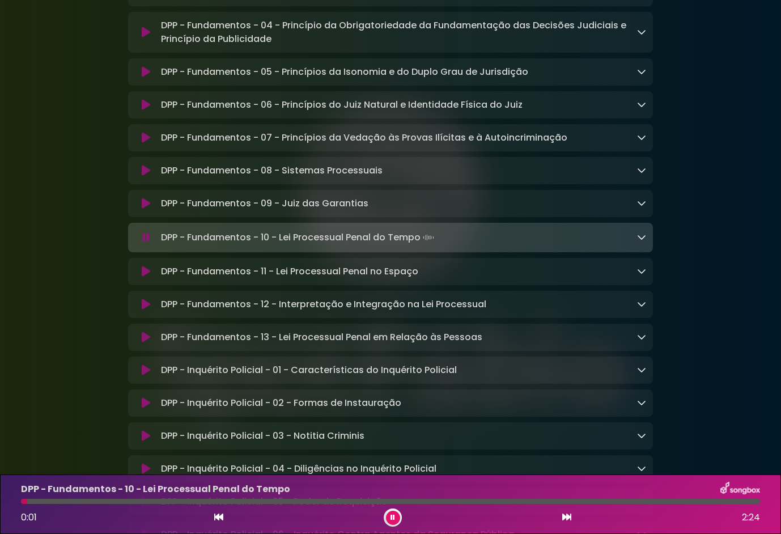
click at [137, 209] on button at bounding box center [146, 203] width 22 height 11
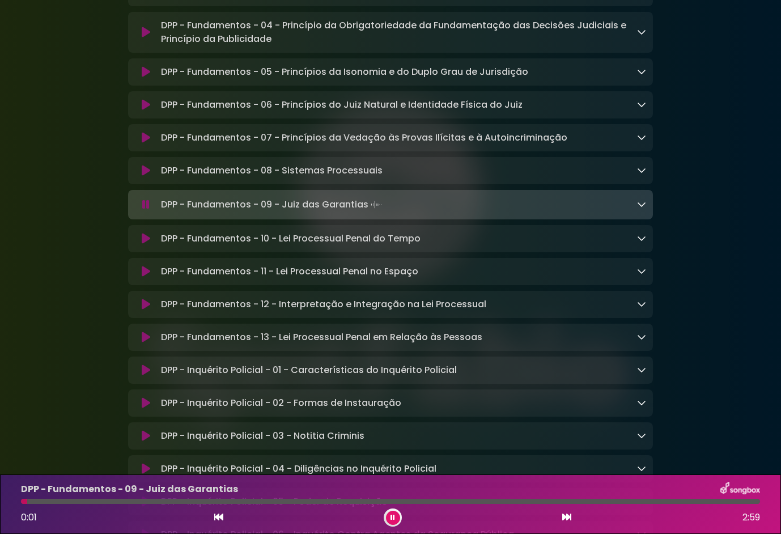
click at [147, 143] on icon at bounding box center [146, 137] width 9 height 11
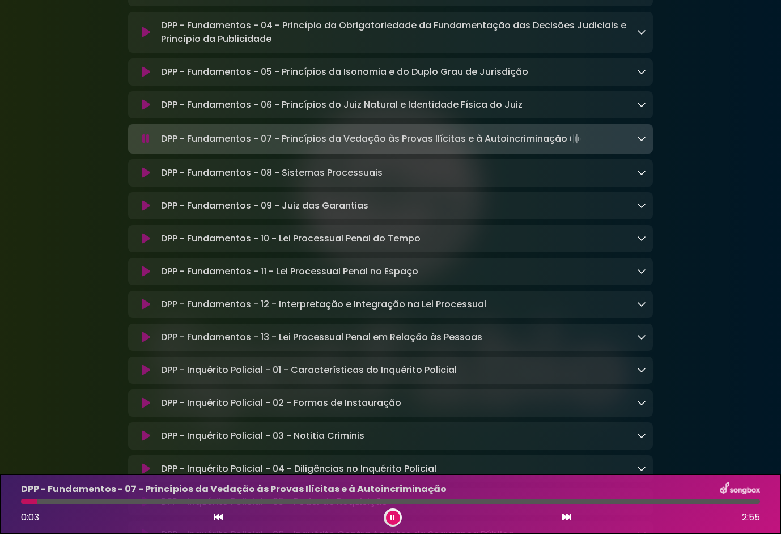
click at [146, 111] on icon at bounding box center [146, 104] width 9 height 11
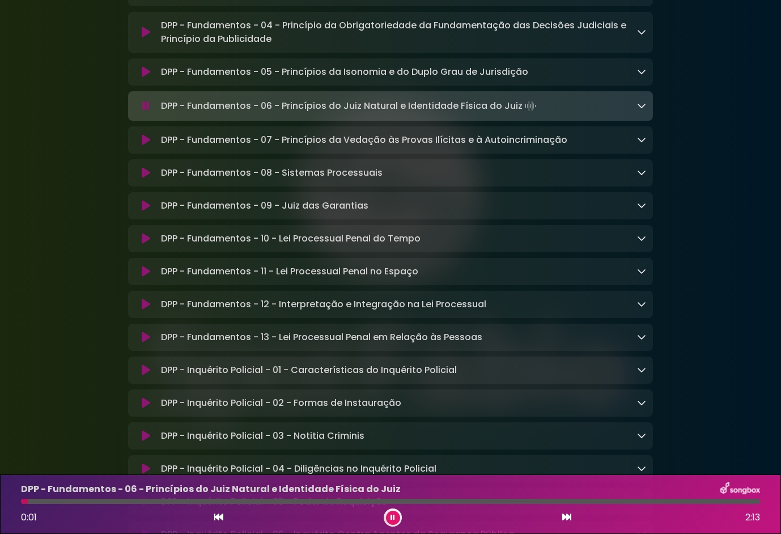
click at [147, 78] on icon at bounding box center [146, 71] width 9 height 11
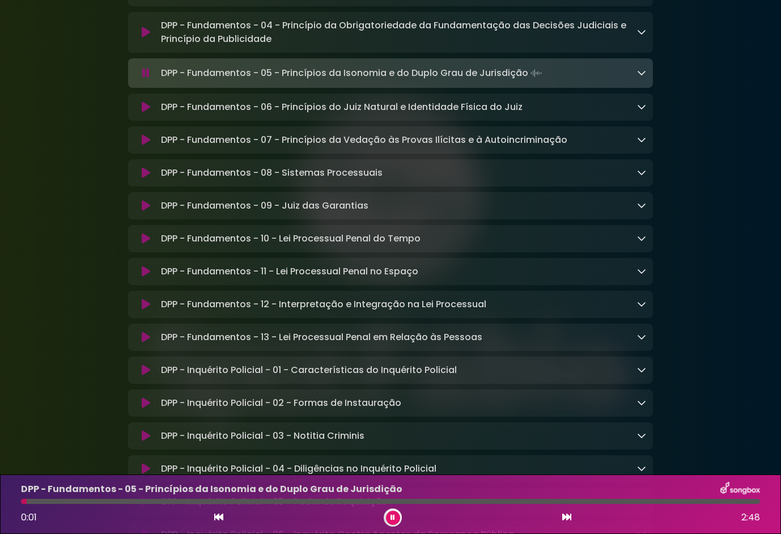
click at [151, 310] on button at bounding box center [146, 304] width 22 height 11
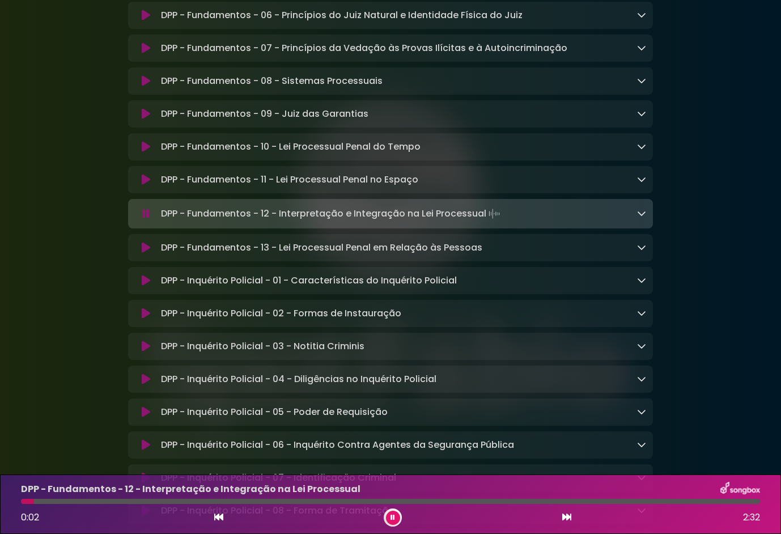
scroll to position [3904, 0]
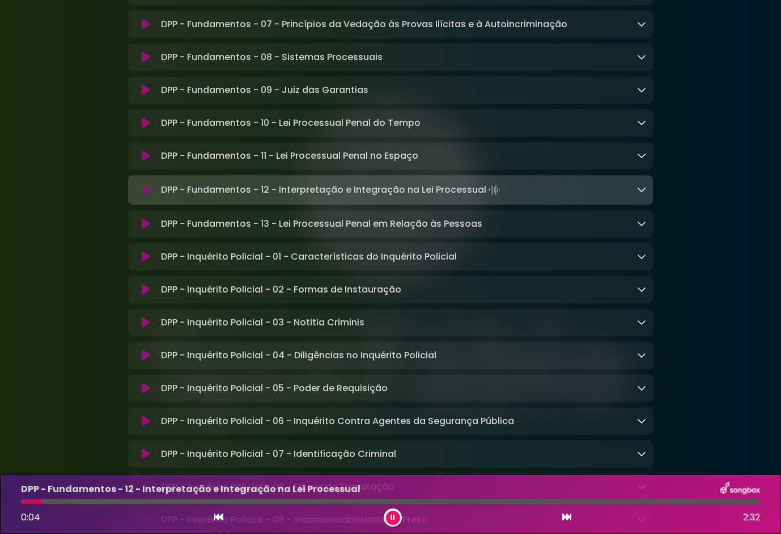
click at [147, 262] on icon at bounding box center [146, 256] width 9 height 11
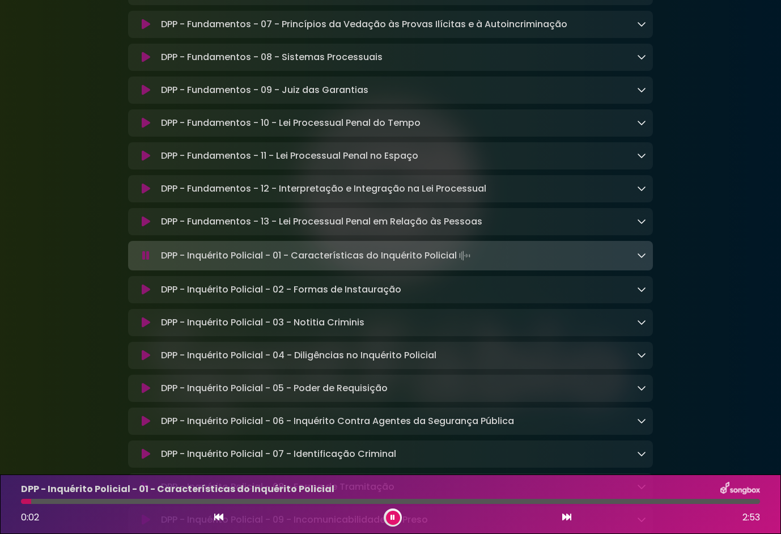
click at [144, 295] on icon at bounding box center [146, 289] width 9 height 11
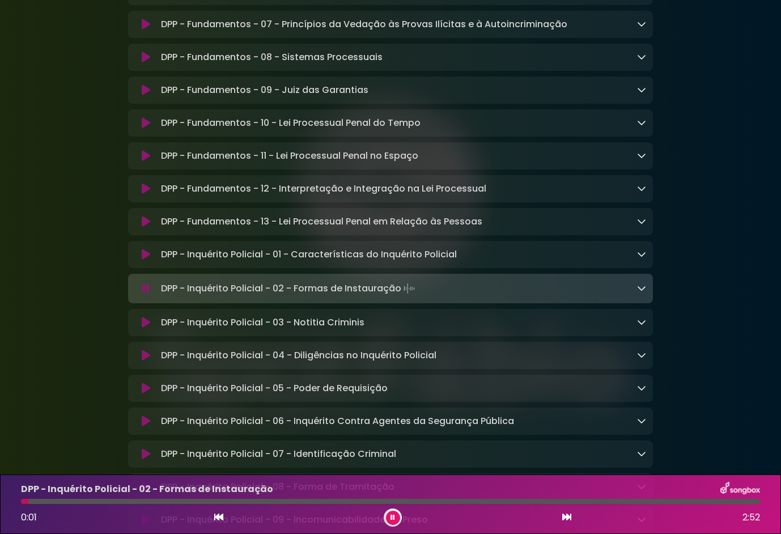
click at [143, 328] on icon at bounding box center [146, 322] width 9 height 11
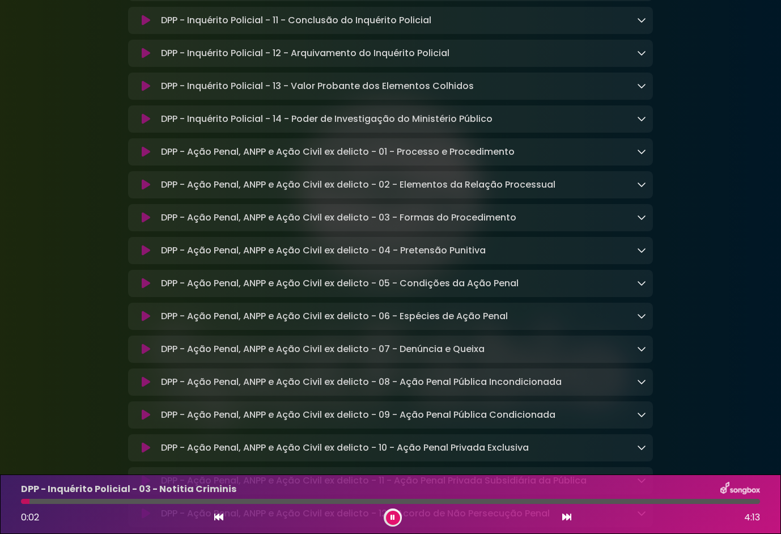
scroll to position [4470, 0]
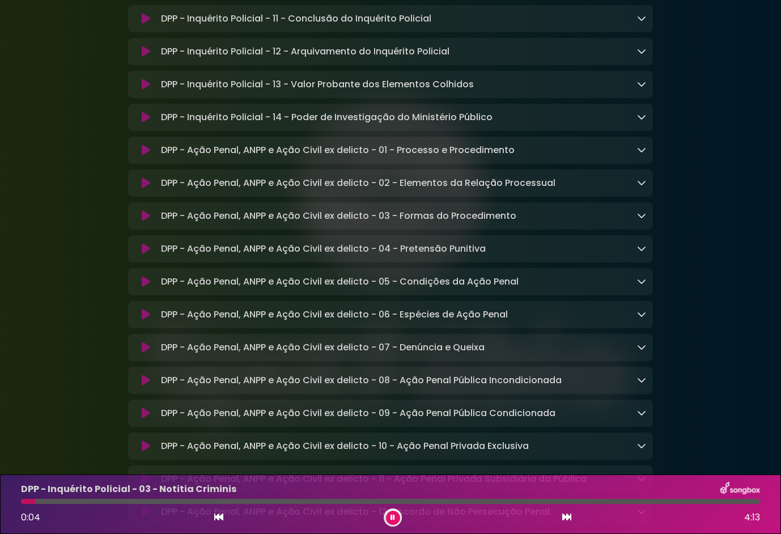
click at [139, 189] on button at bounding box center [146, 182] width 22 height 11
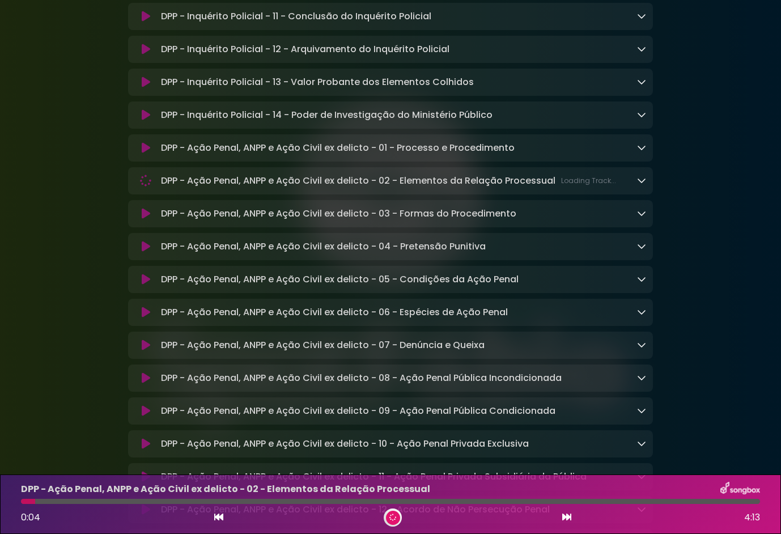
scroll to position [4469, 0]
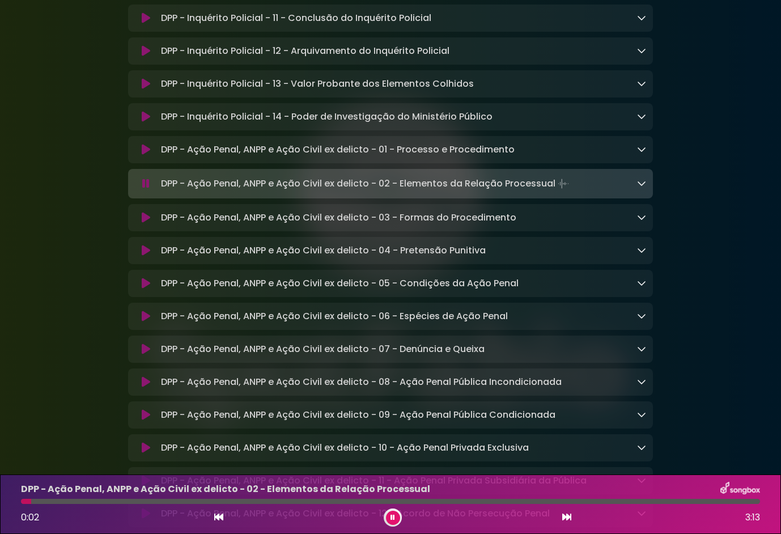
click at [148, 256] on icon at bounding box center [146, 250] width 9 height 11
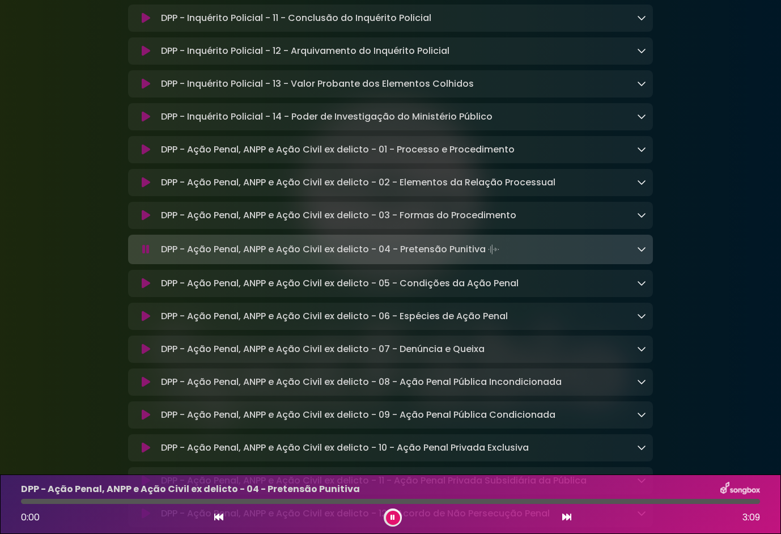
scroll to position [4525, 0]
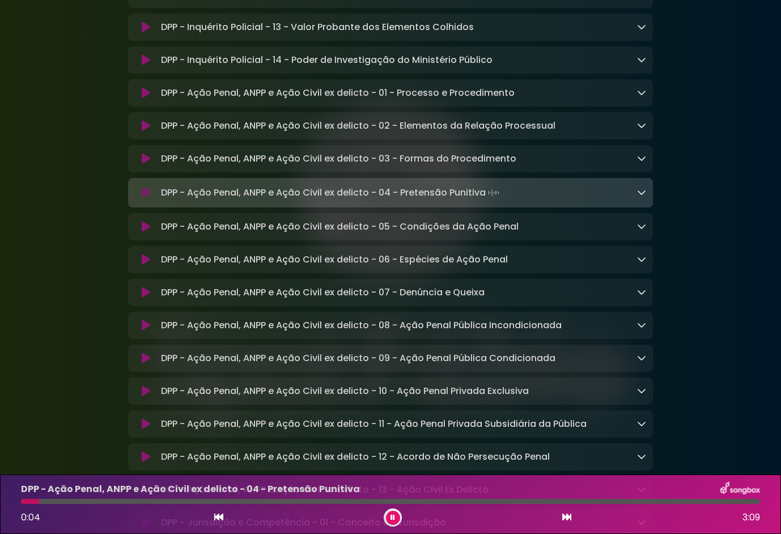
click at [142, 232] on icon at bounding box center [146, 226] width 9 height 11
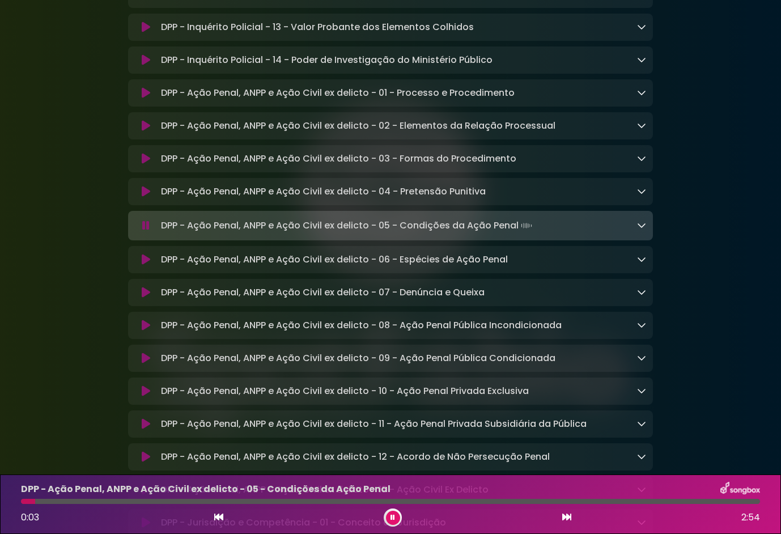
click at [138, 265] on button at bounding box center [146, 259] width 22 height 11
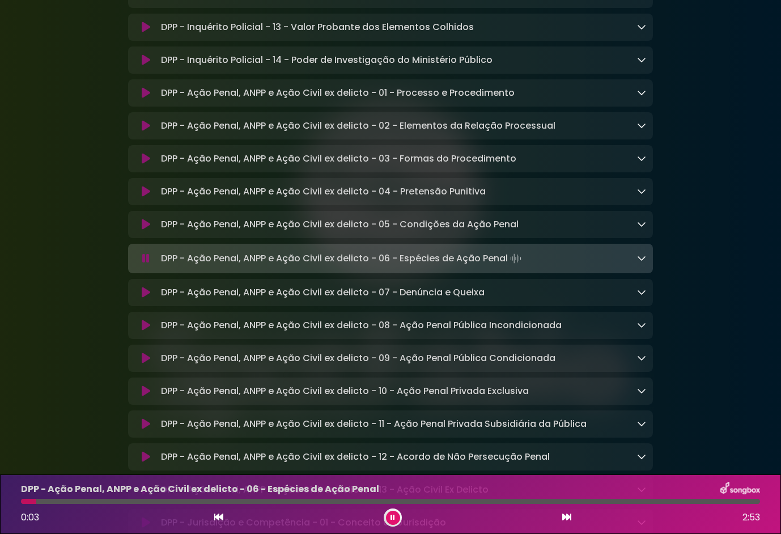
click at [144, 298] on icon at bounding box center [146, 292] width 9 height 11
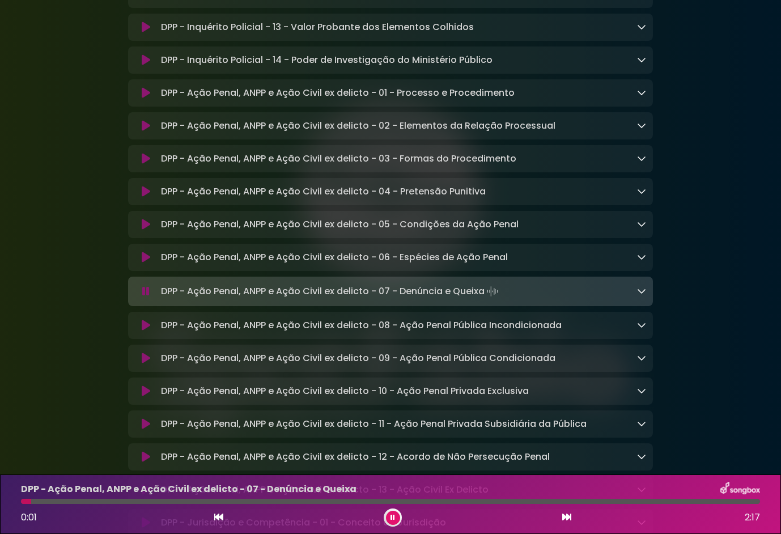
click at [147, 331] on icon at bounding box center [146, 325] width 9 height 11
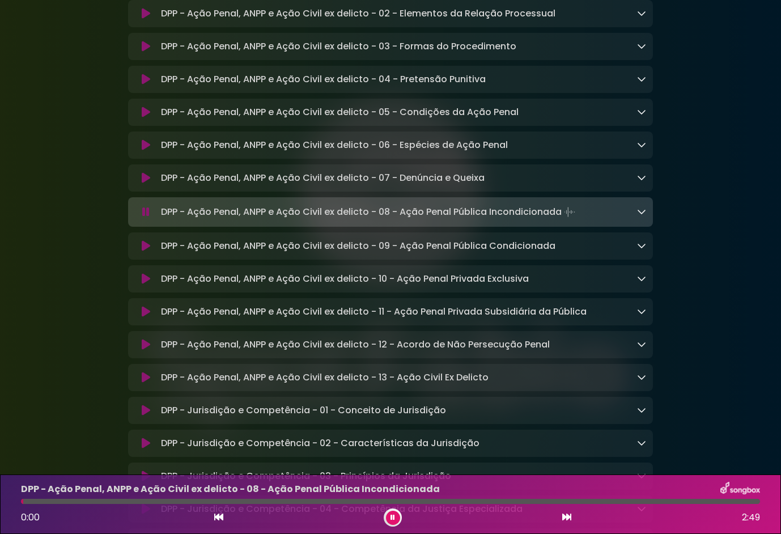
scroll to position [4639, 0]
click at [316, 499] on div at bounding box center [390, 501] width 739 height 5
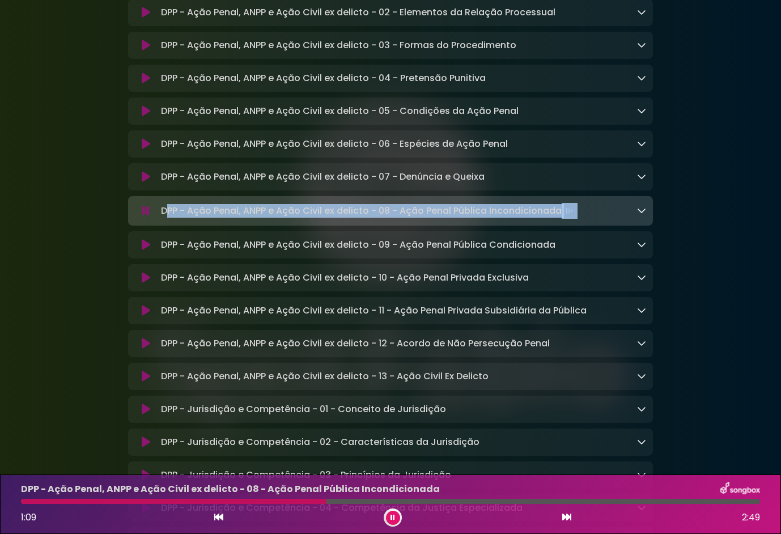
drag, startPoint x: 589, startPoint y: 288, endPoint x: 165, endPoint y: 285, distance: 423.9
click at [165, 219] on div "DPP - Ação Penal, ANPP e Ação Civil ex delicto - 08 - Ação Penal Pública Incond…" at bounding box center [401, 211] width 490 height 16
click at [596, 219] on div "DPP - Ação Penal, ANPP e Ação Civil ex delicto - 08 - Ação Penal Pública Incond…" at bounding box center [401, 211] width 490 height 16
drag, startPoint x: 598, startPoint y: 282, endPoint x: 146, endPoint y: 281, distance: 451.7
click at [146, 219] on div "DPP - Ação Penal, ANPP e Ação Civil ex delicto - 08 - Ação Penal Pública Incond…" at bounding box center [390, 211] width 511 height 16
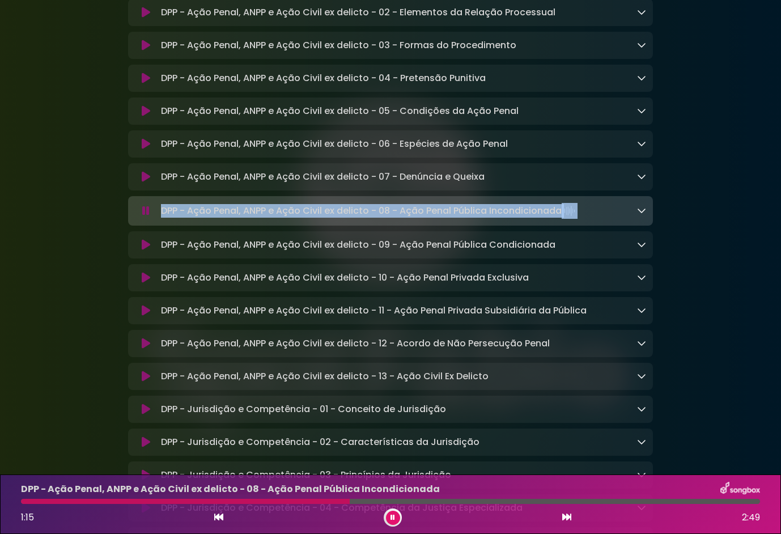
copy div "DPP - Ação Penal, ANPP e Ação Civil ex delicto - 08 - Ação Penal Pública Incond…"
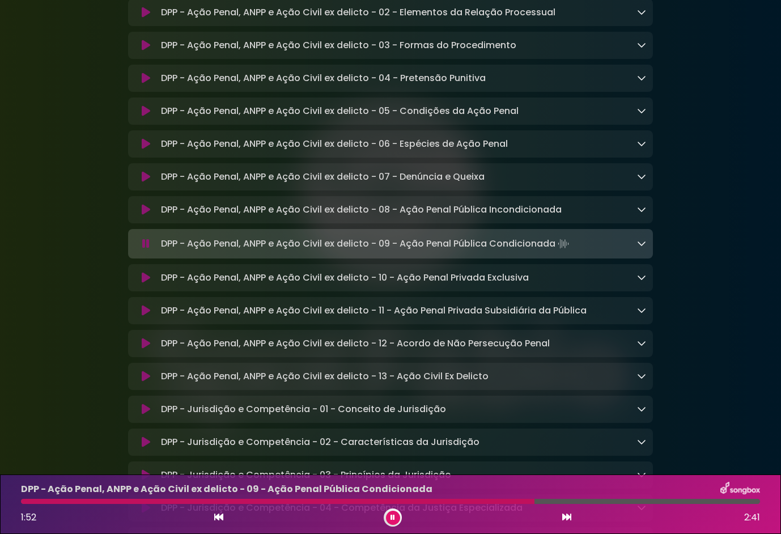
click at [391, 517] on icon at bounding box center [393, 518] width 8 height 6
